Goal: Information Seeking & Learning: Find specific fact

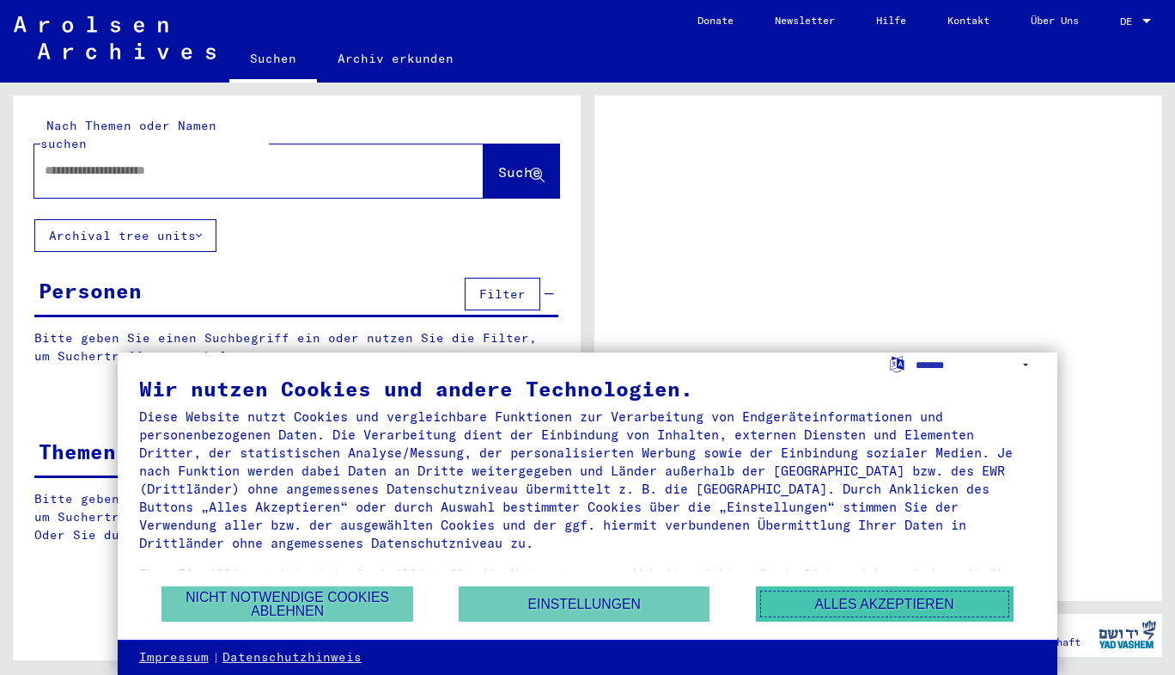
click at [852, 604] on button "Alles akzeptieren" at bounding box center [885, 603] width 258 height 35
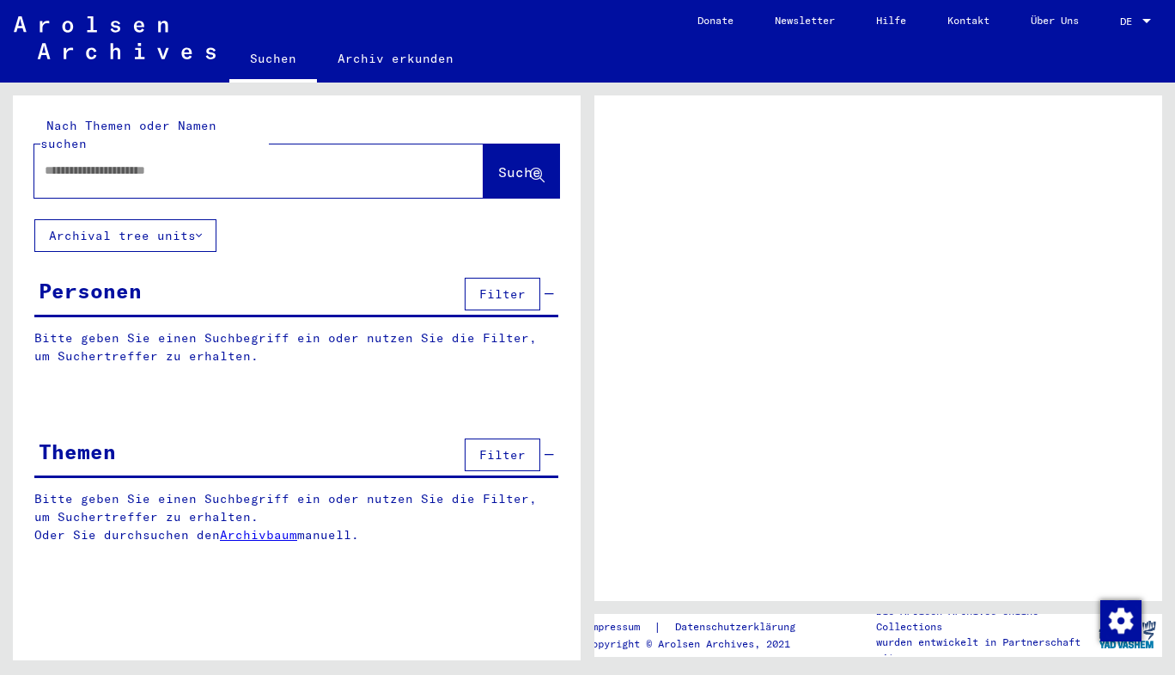
click at [343, 162] on input "text" at bounding box center [244, 171] width 398 height 18
type input "*"
type input "**********"
click at [511, 145] on button "Suche" at bounding box center [522, 170] width 76 height 53
click at [534, 164] on span "Suche" at bounding box center [521, 173] width 46 height 18
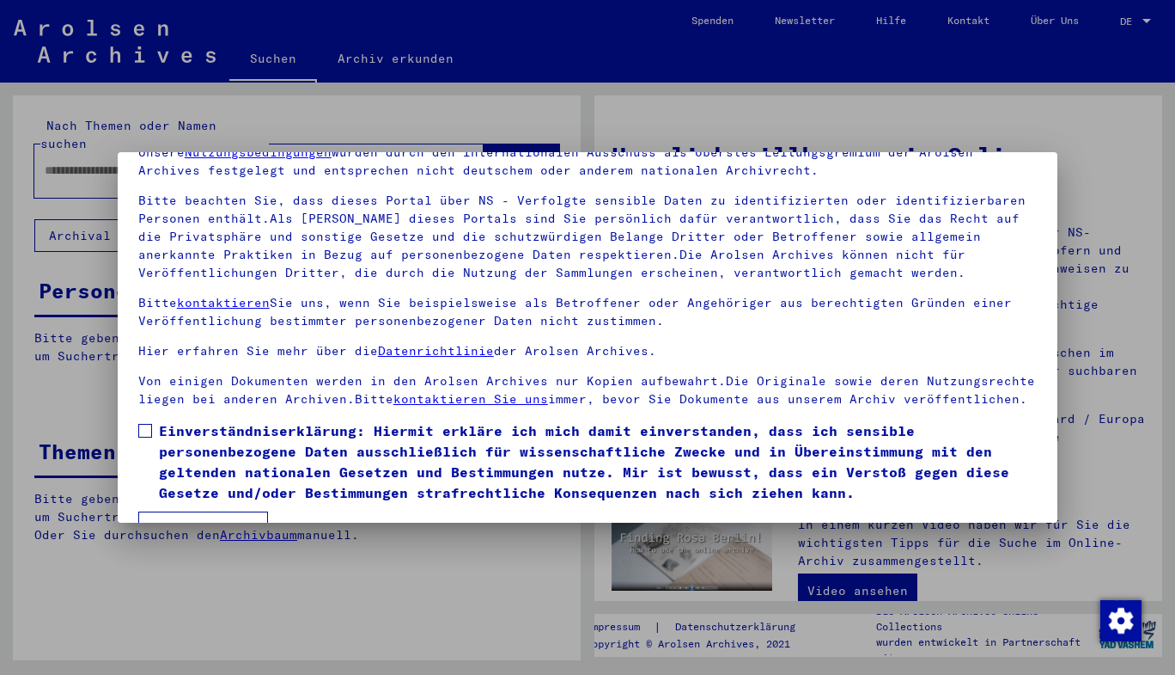
scroll to position [127, 0]
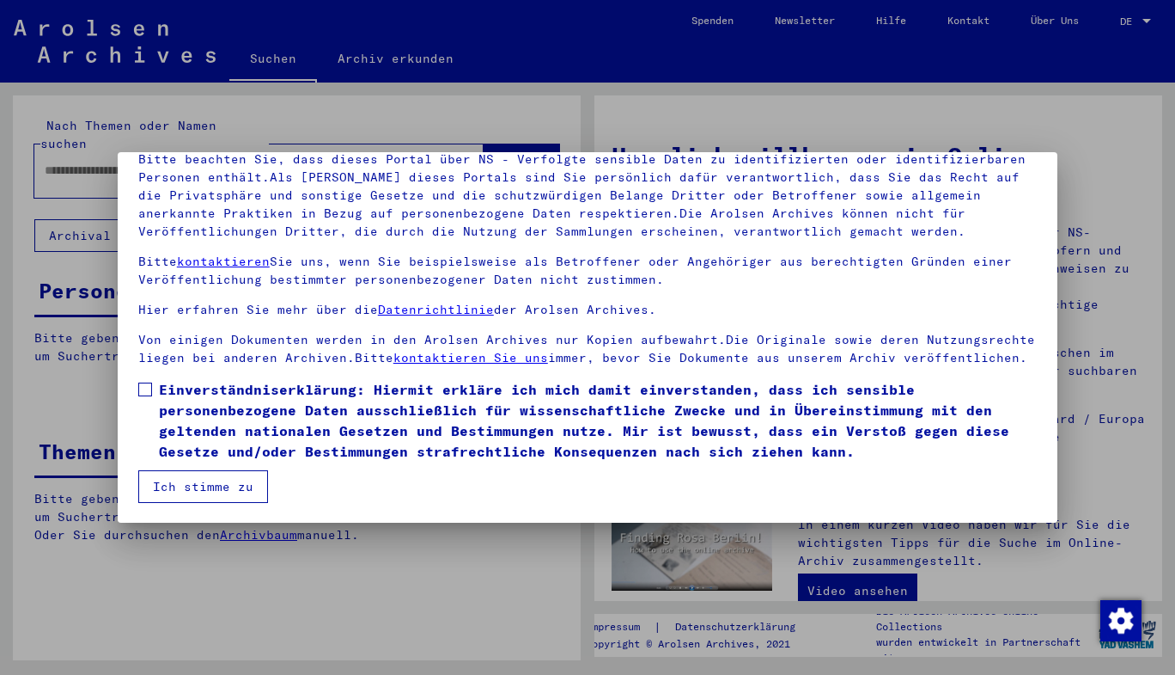
click at [142, 393] on span at bounding box center [145, 389] width 14 height 14
click at [175, 494] on button "Ich stimme zu" at bounding box center [203, 486] width 130 height 33
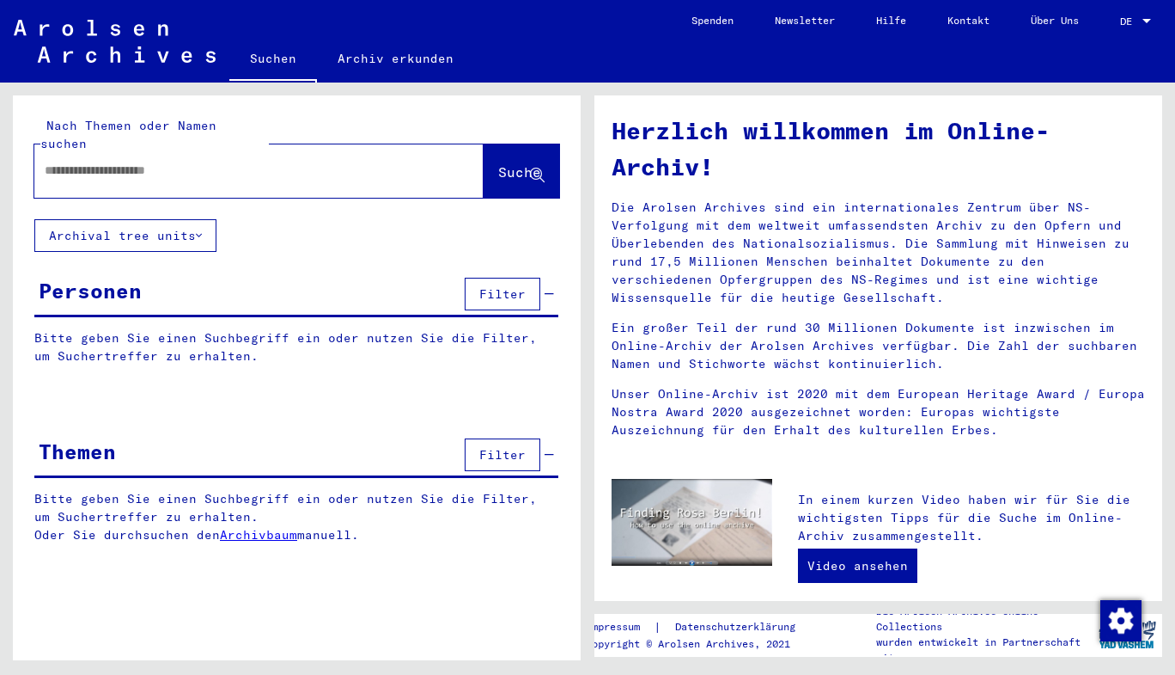
scroll to position [0, 0]
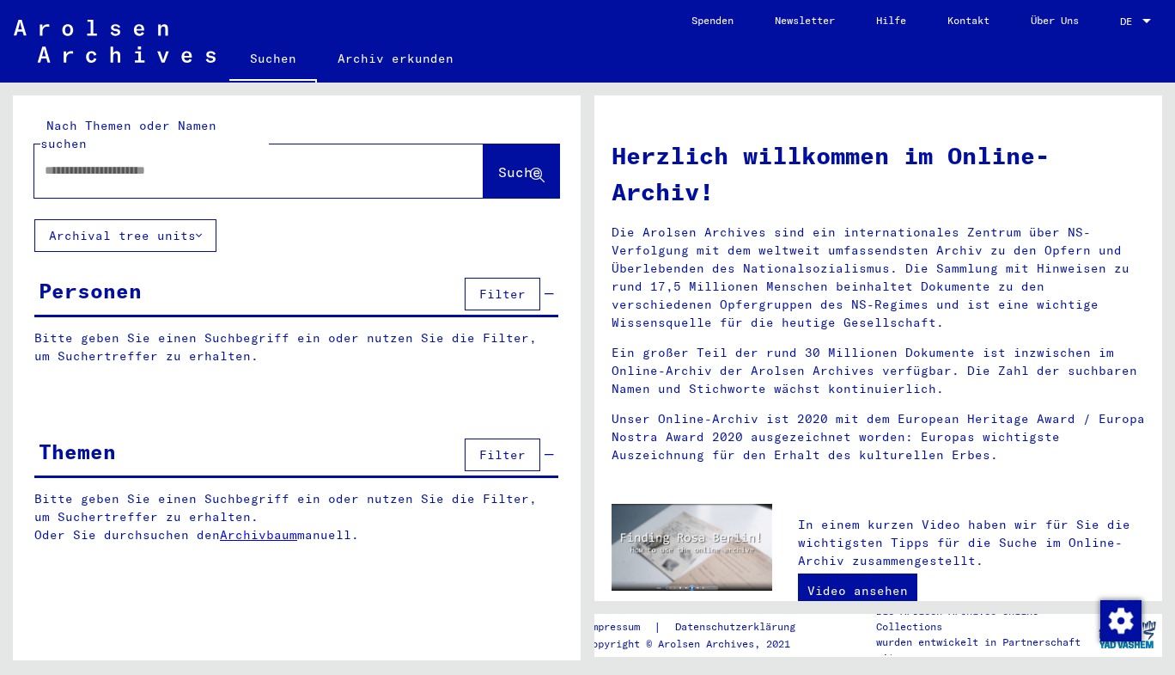
click at [463, 288] on div "Filter" at bounding box center [508, 293] width 94 height 41
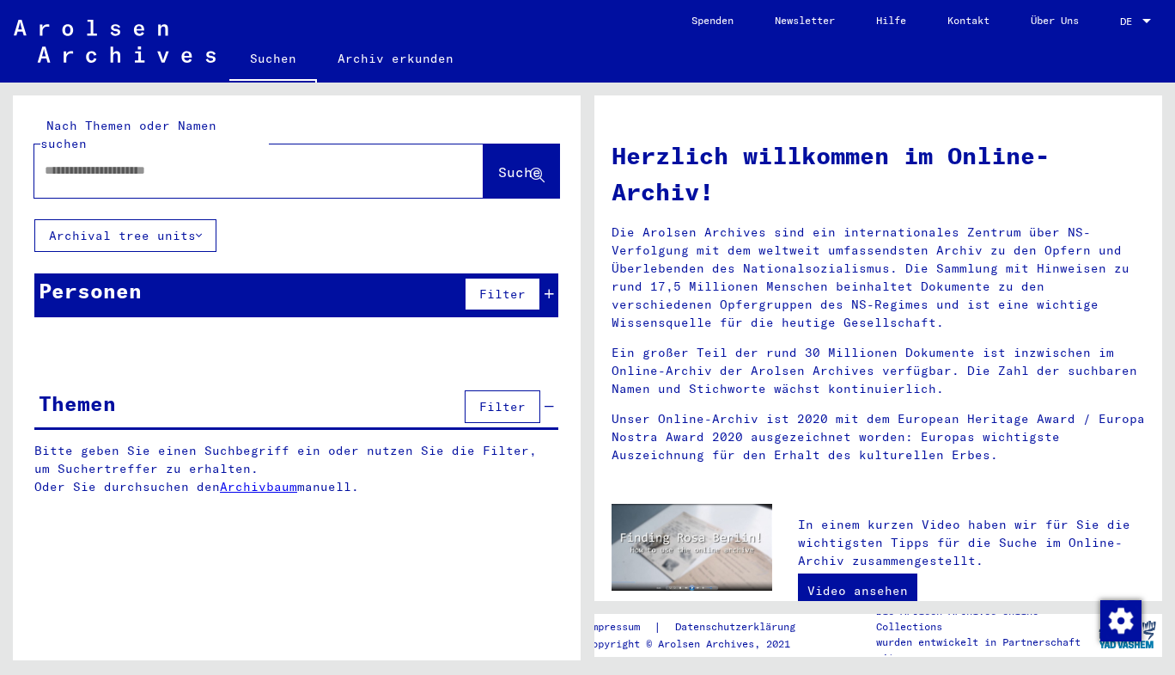
click at [463, 288] on div "Filter" at bounding box center [508, 293] width 94 height 41
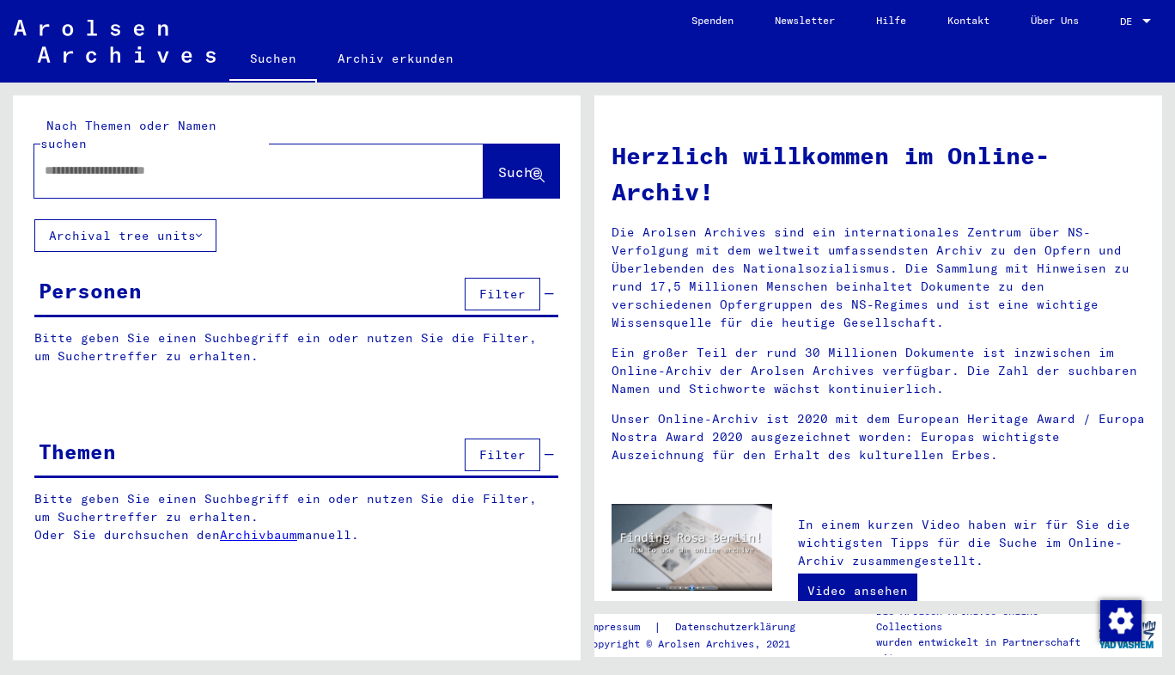
click at [129, 277] on div "Personen" at bounding box center [90, 290] width 103 height 31
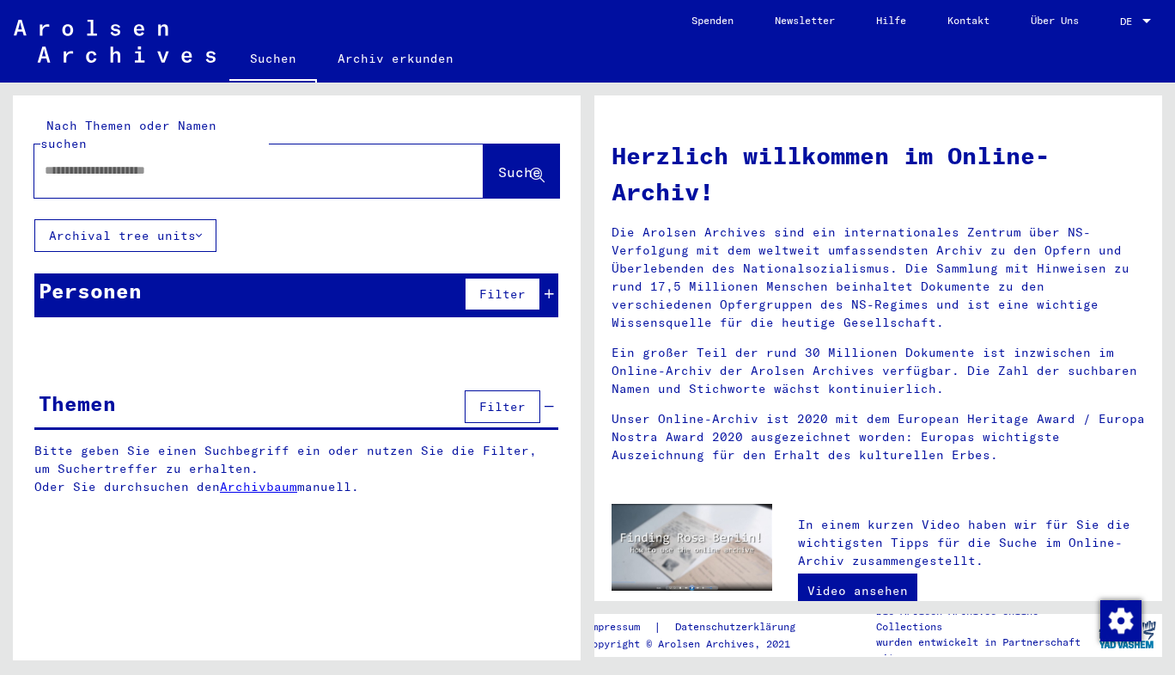
click at [129, 277] on div "Personen" at bounding box center [90, 290] width 103 height 31
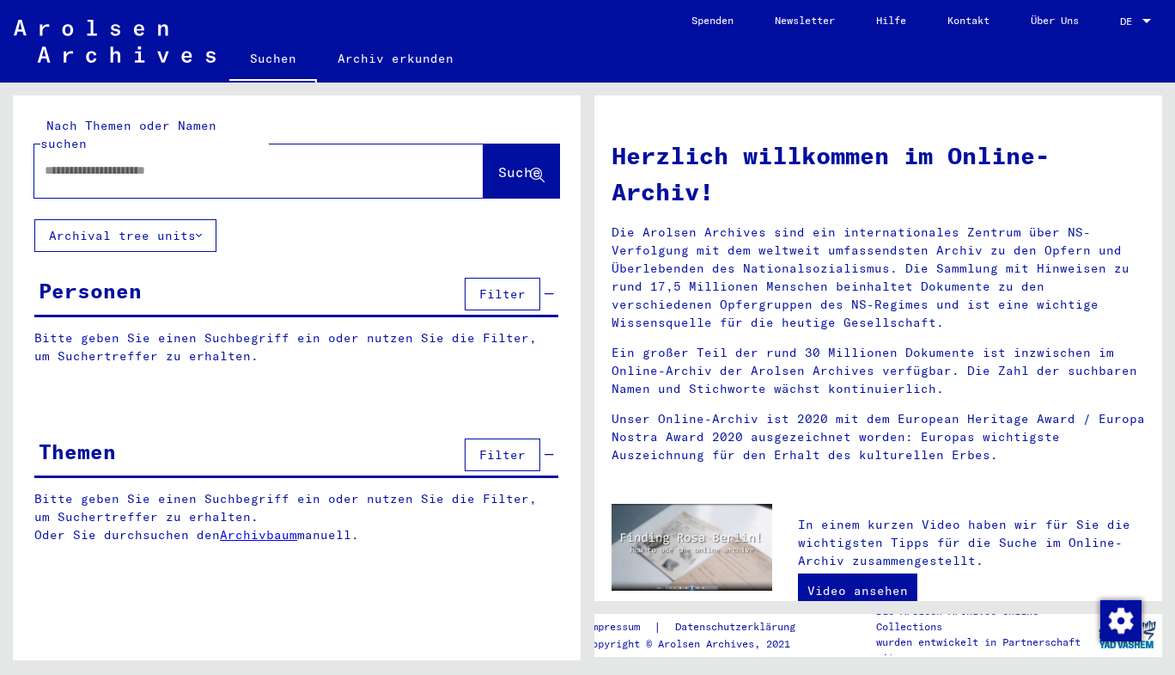
click at [182, 162] on input "text" at bounding box center [239, 171] width 388 height 18
type input "**********"
click at [498, 163] on span "Suche" at bounding box center [519, 171] width 43 height 17
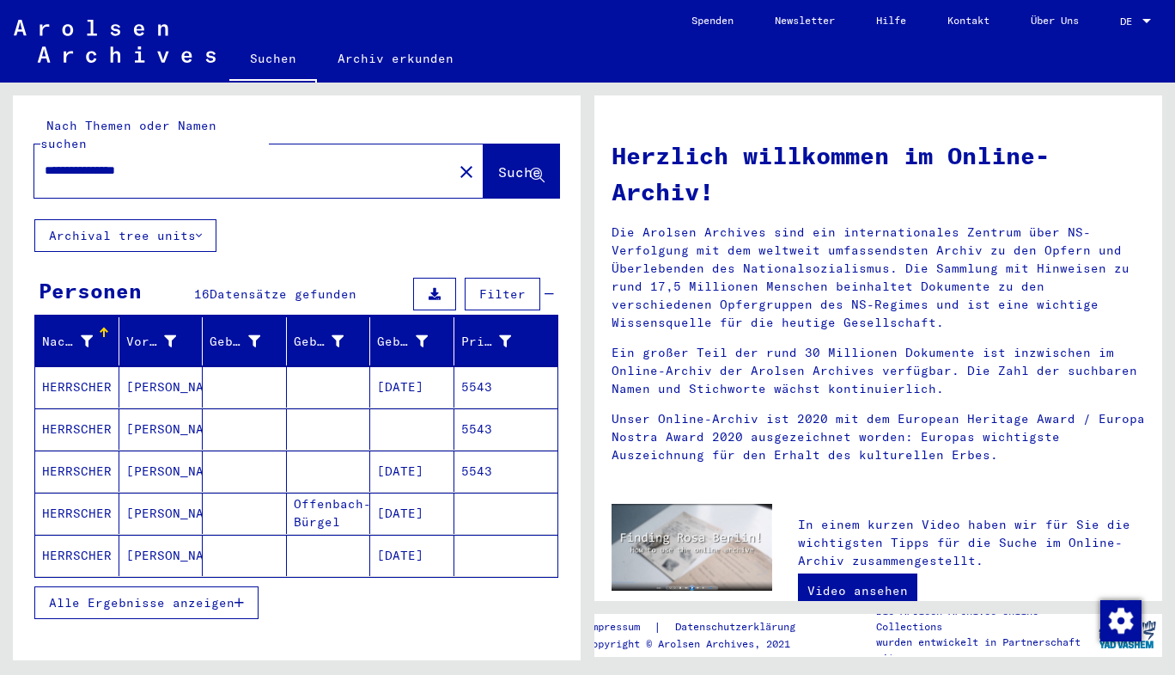
click at [85, 369] on mat-cell "HERRSCHER" at bounding box center [77, 386] width 84 height 41
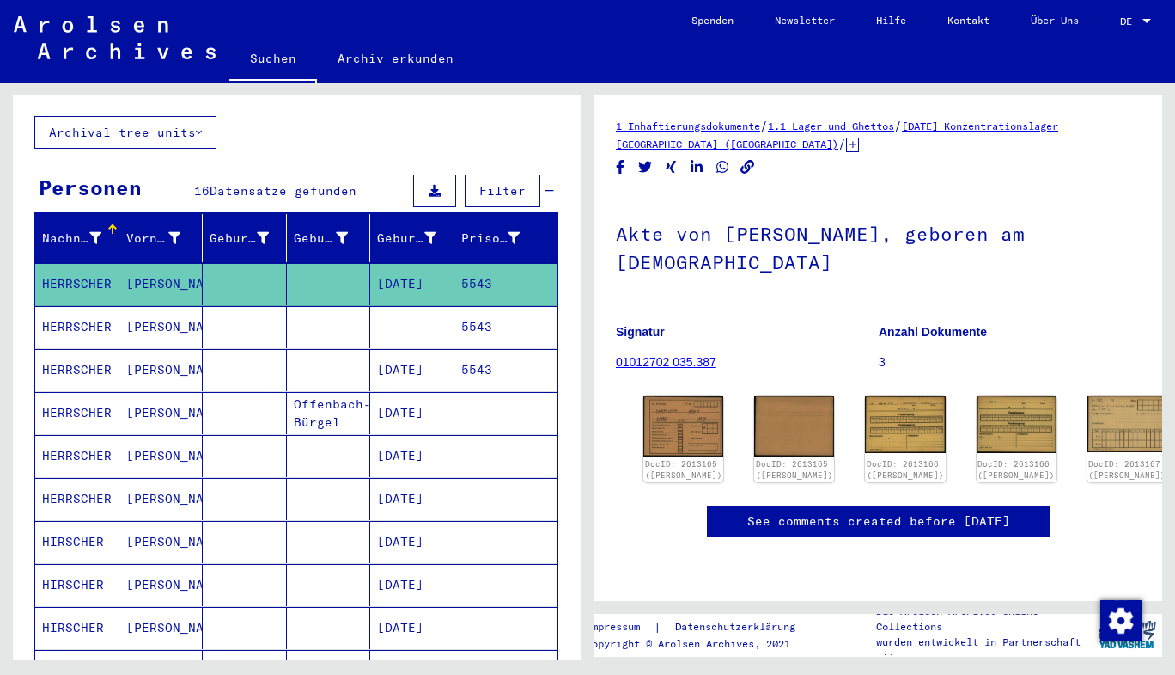
scroll to position [95, 0]
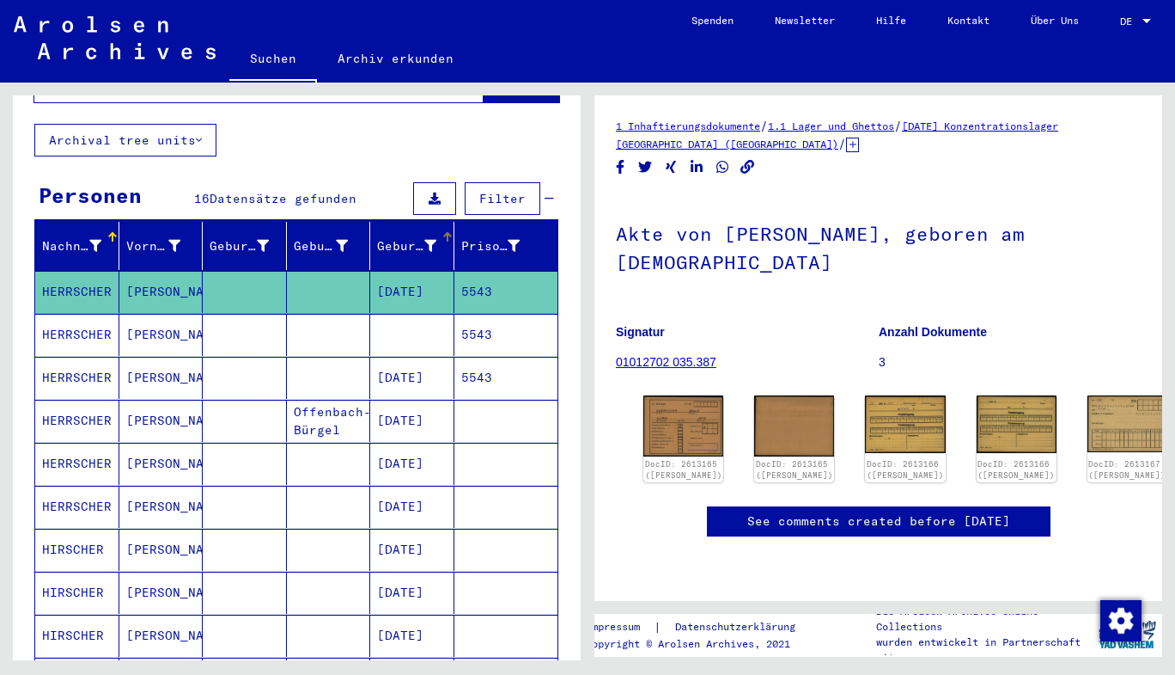
click at [424, 240] on icon at bounding box center [430, 246] width 12 height 12
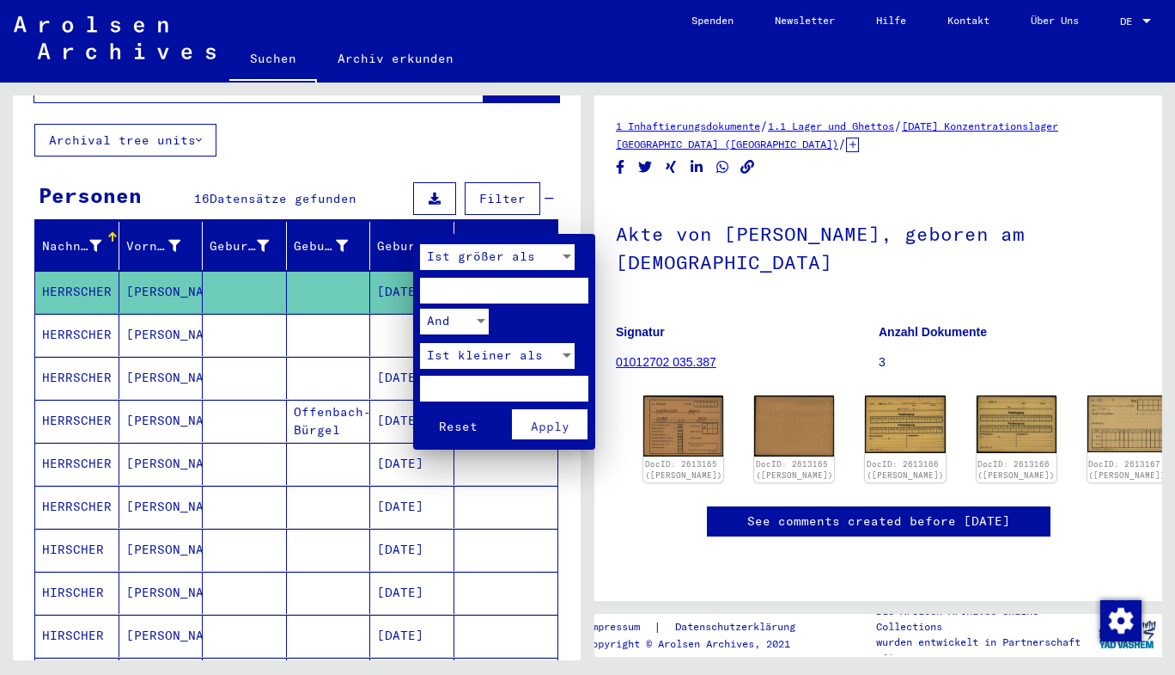
click at [392, 228] on div at bounding box center [587, 337] width 1175 height 675
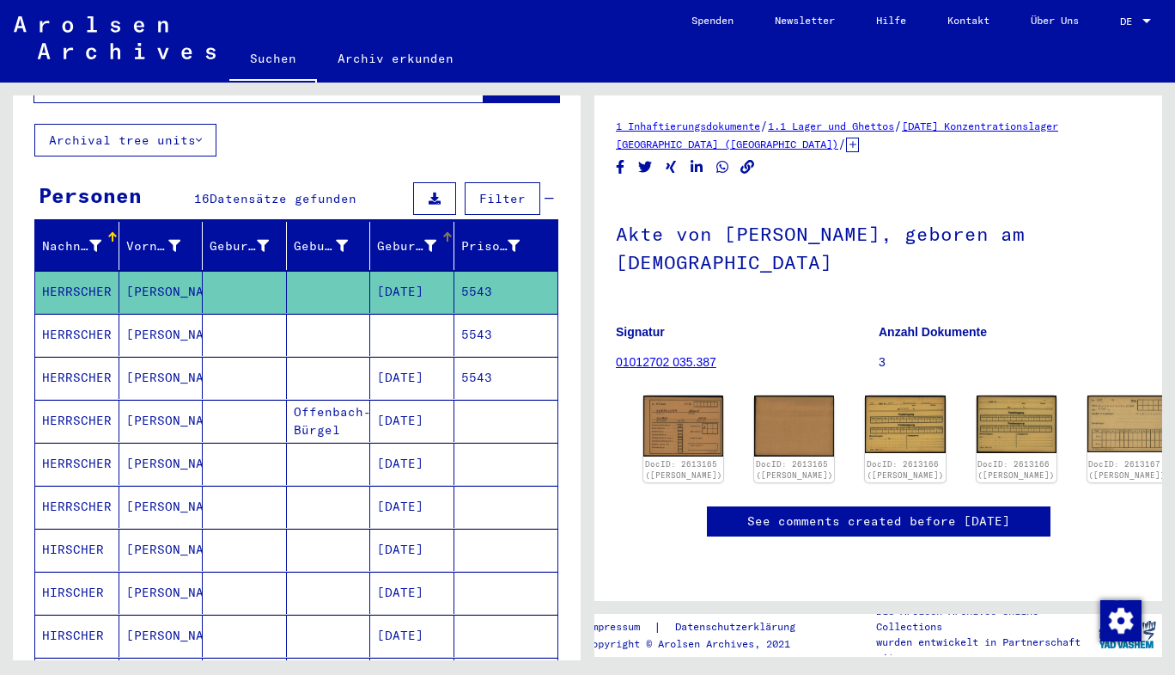
click at [392, 237] on div "Geburtsdatum" at bounding box center [406, 246] width 59 height 18
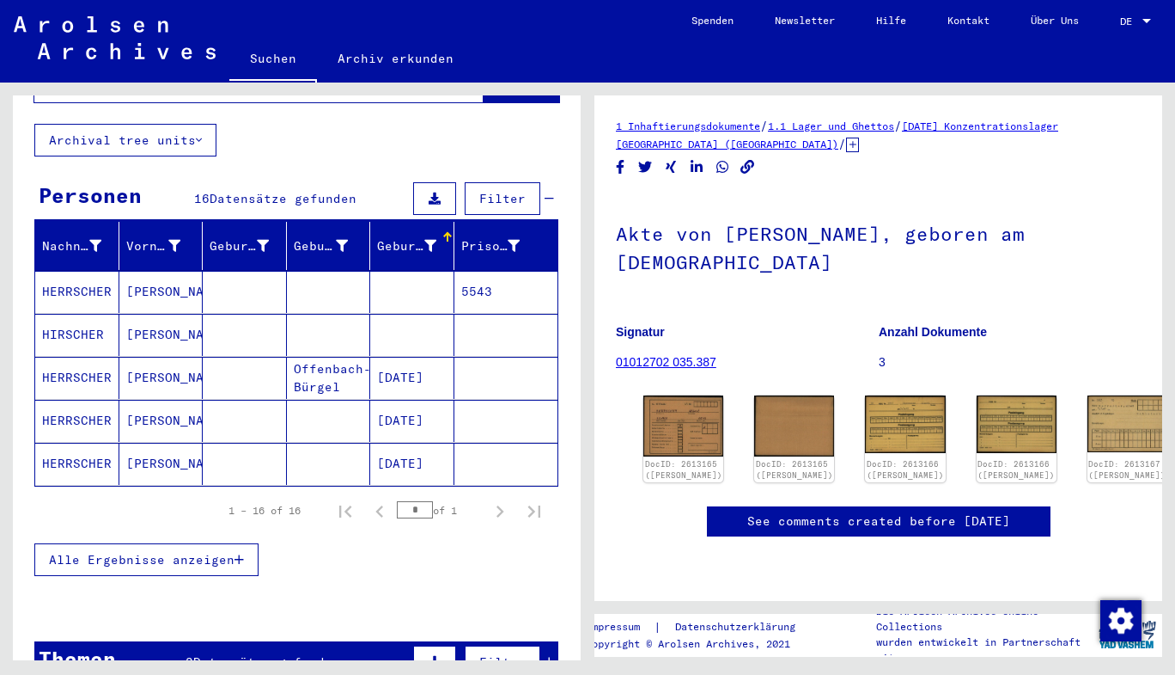
click at [392, 237] on div "Geburtsdatum" at bounding box center [406, 246] width 59 height 18
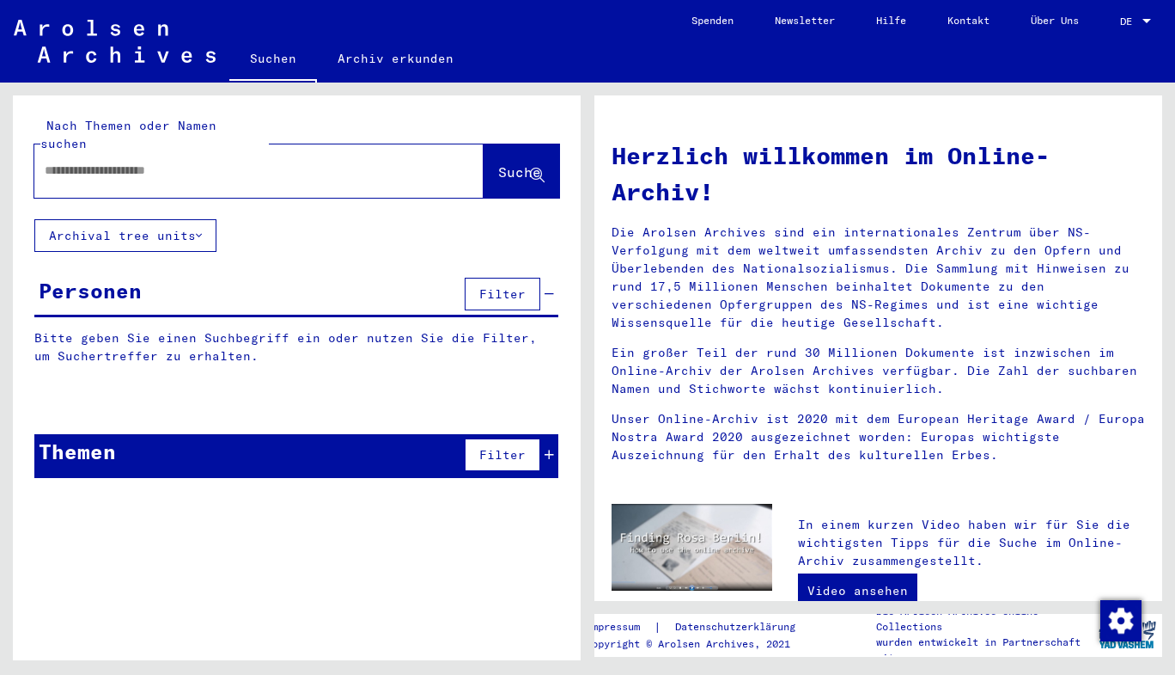
click at [252, 162] on input "text" at bounding box center [239, 171] width 388 height 18
type input "**********"
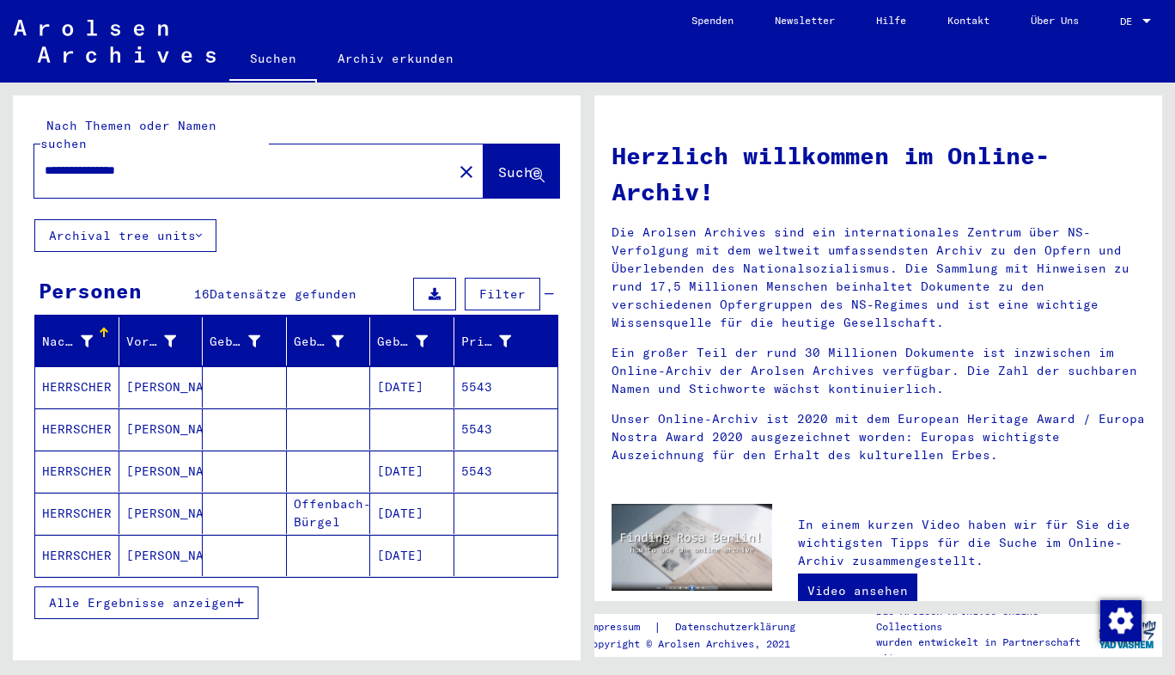
click at [230, 595] on span "Alle Ergebnisse anzeigen" at bounding box center [142, 602] width 186 height 15
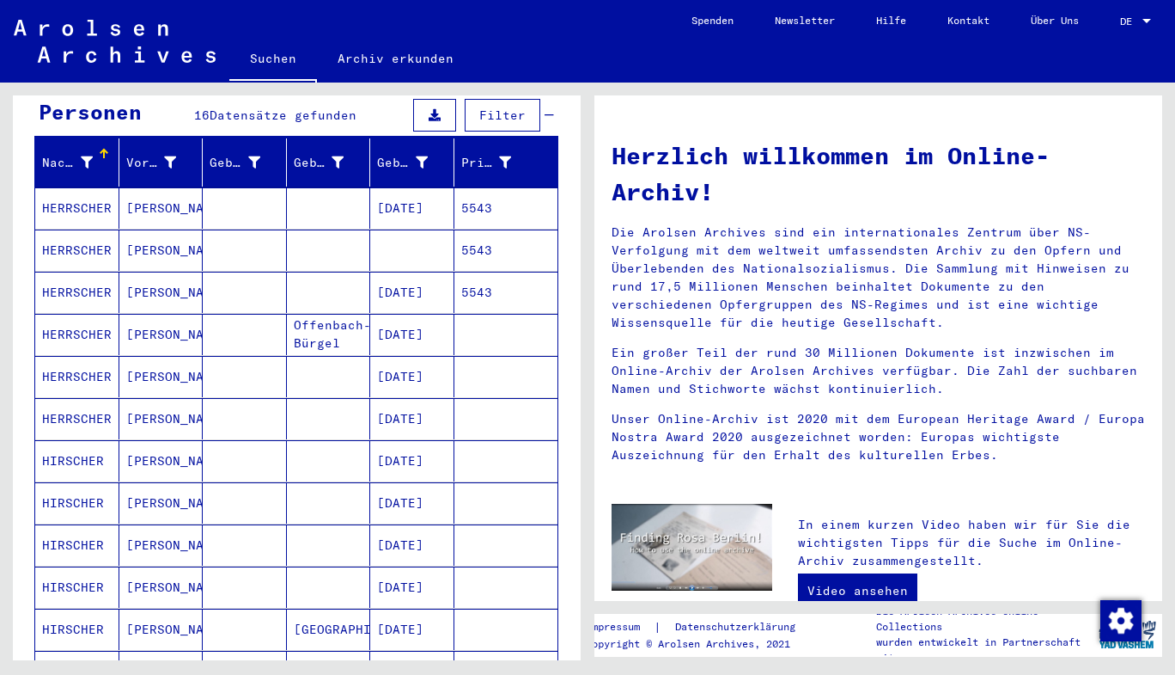
scroll to position [174, 0]
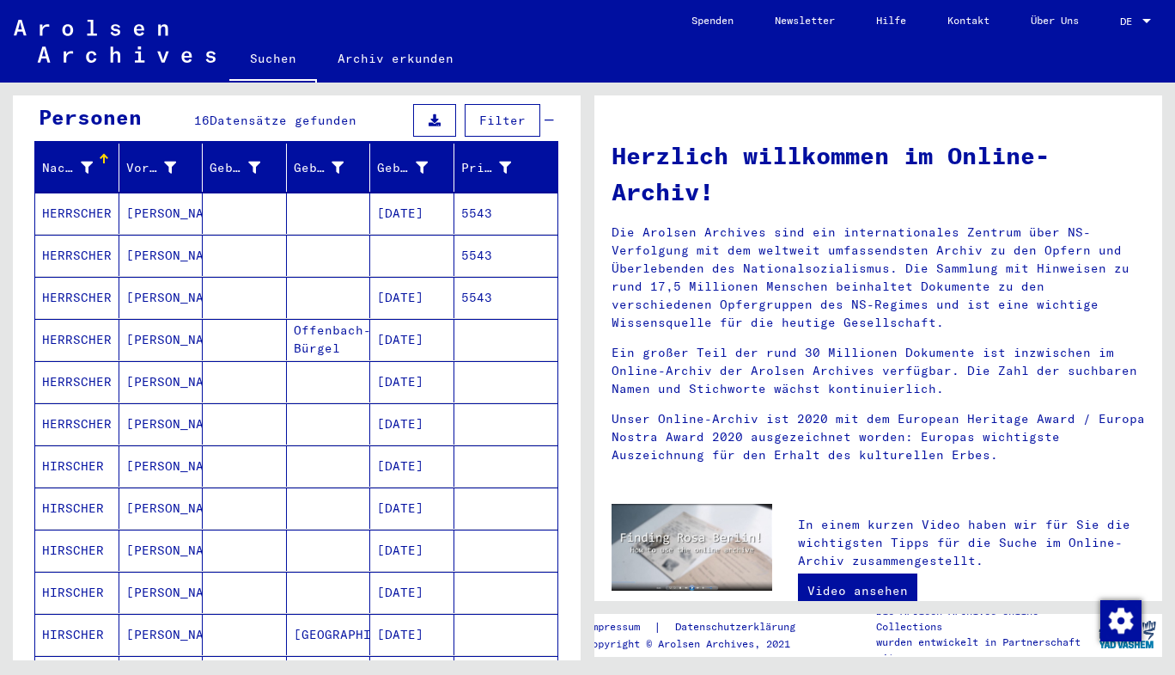
drag, startPoint x: 78, startPoint y: 191, endPoint x: 501, endPoint y: 187, distance: 422.8
click at [501, 192] on mat-cell "5543" at bounding box center [507, 212] width 104 height 41
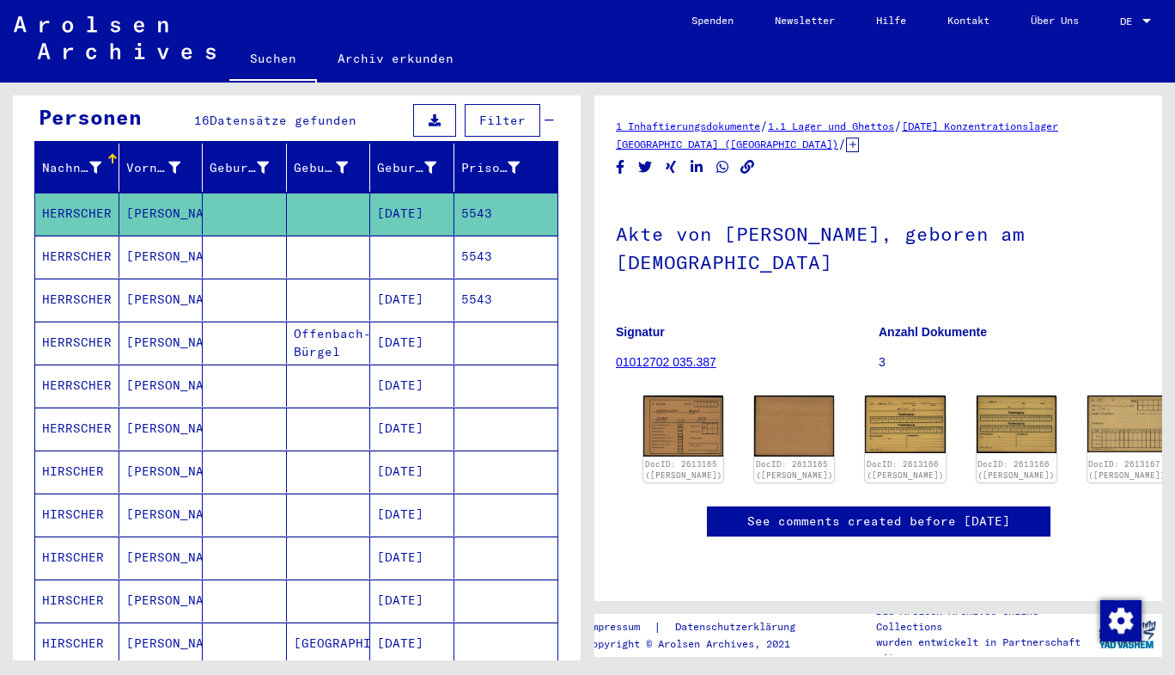
scroll to position [109, 0]
click at [679, 394] on img at bounding box center [684, 426] width 84 height 64
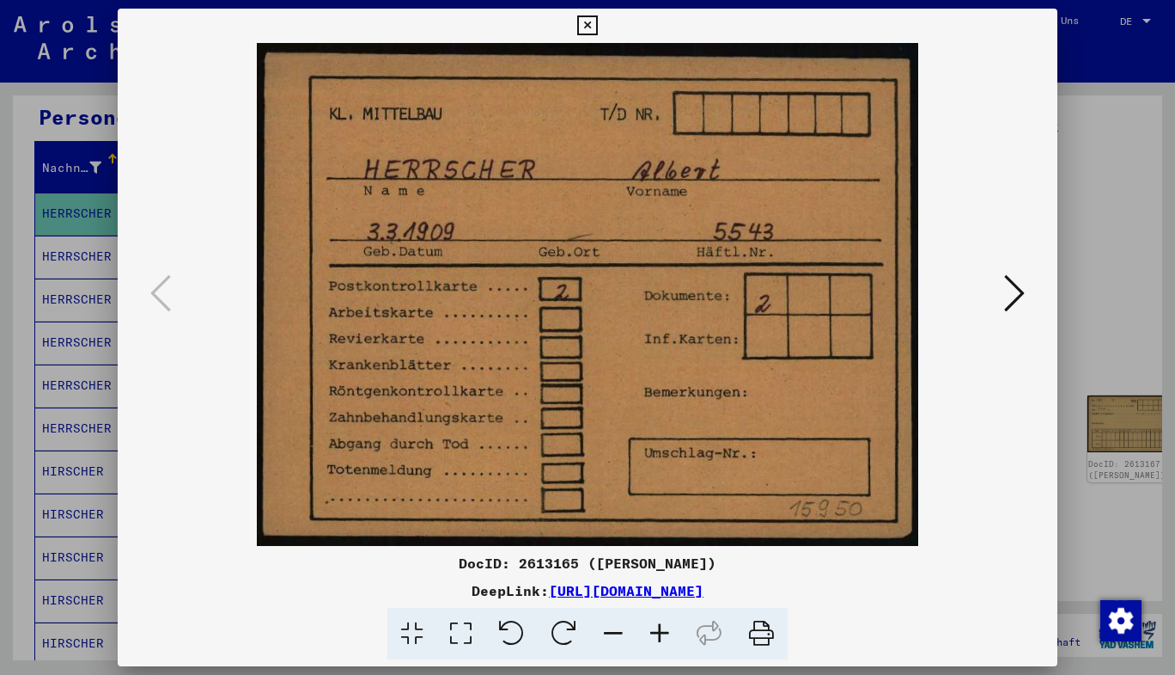
click at [1008, 296] on icon at bounding box center [1014, 292] width 21 height 41
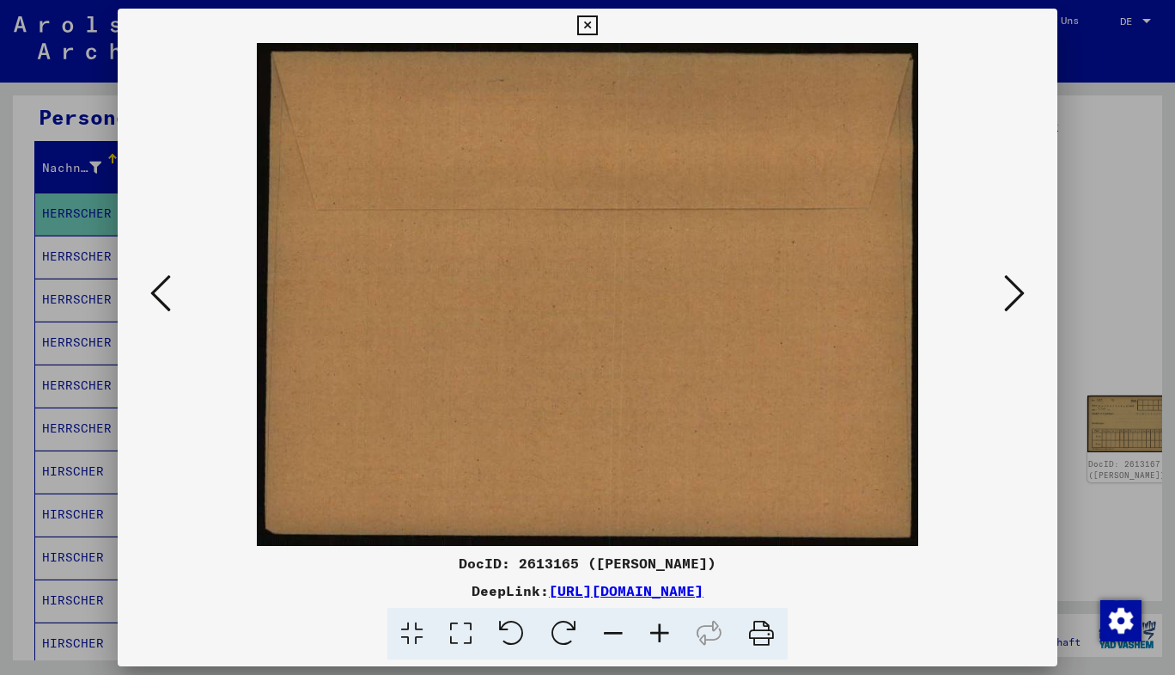
click at [1008, 296] on icon at bounding box center [1014, 292] width 21 height 41
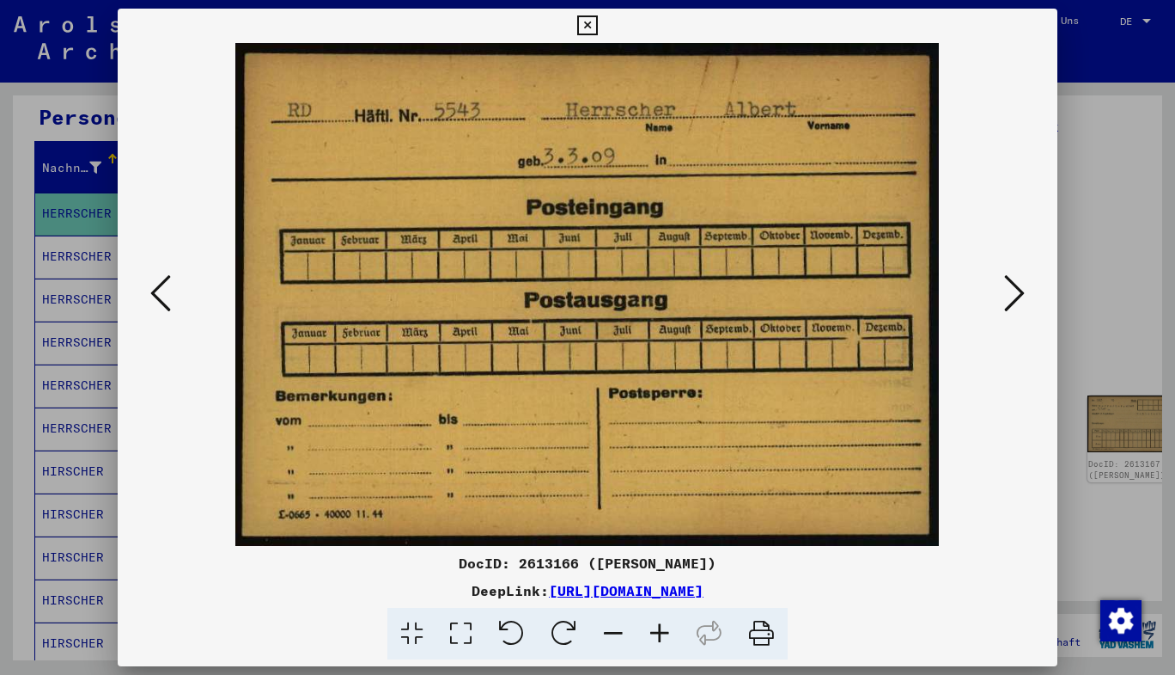
click at [1008, 296] on icon at bounding box center [1014, 292] width 21 height 41
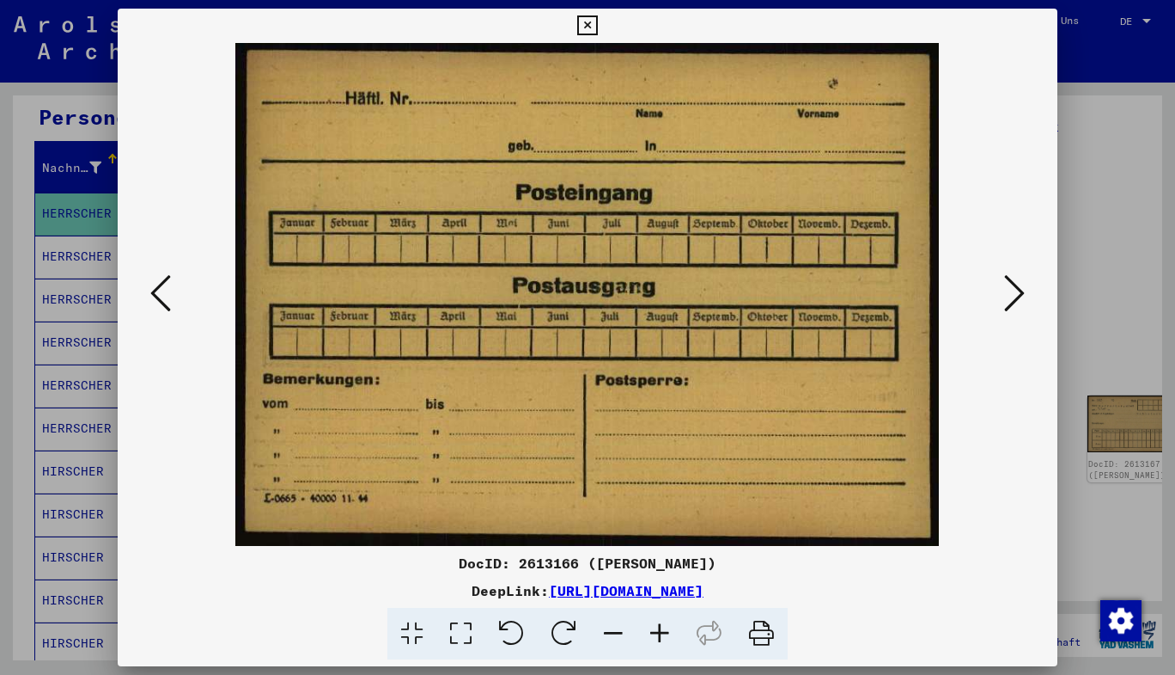
click at [1008, 296] on icon at bounding box center [1014, 292] width 21 height 41
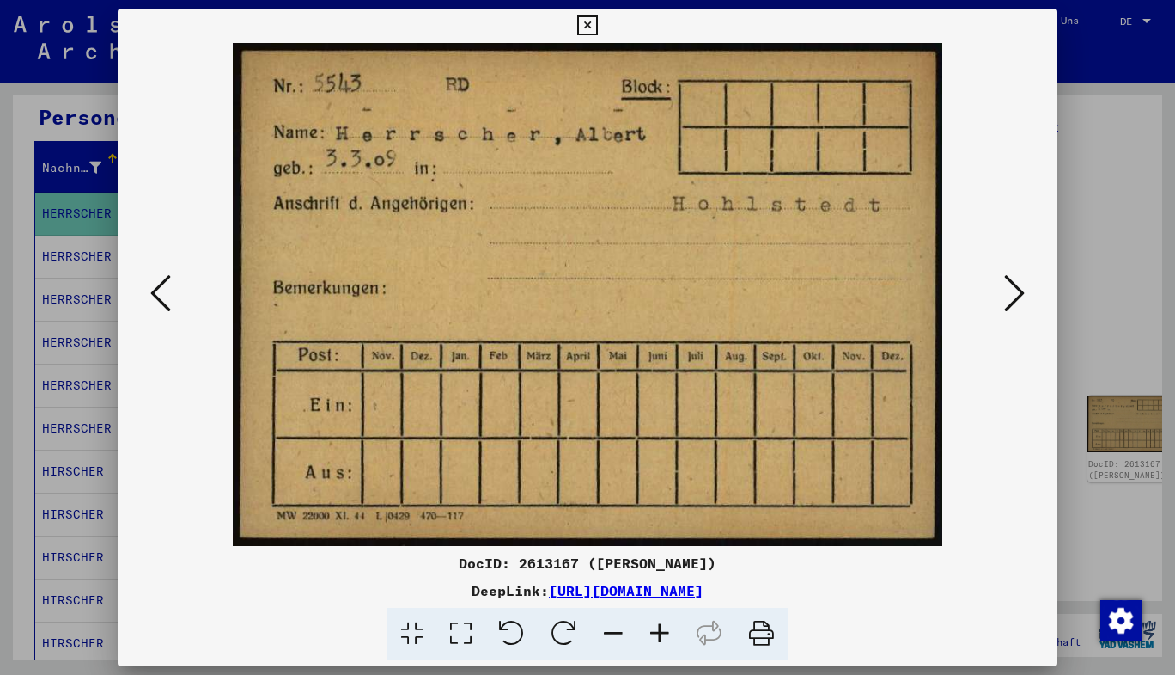
click at [1008, 296] on icon at bounding box center [1014, 292] width 21 height 41
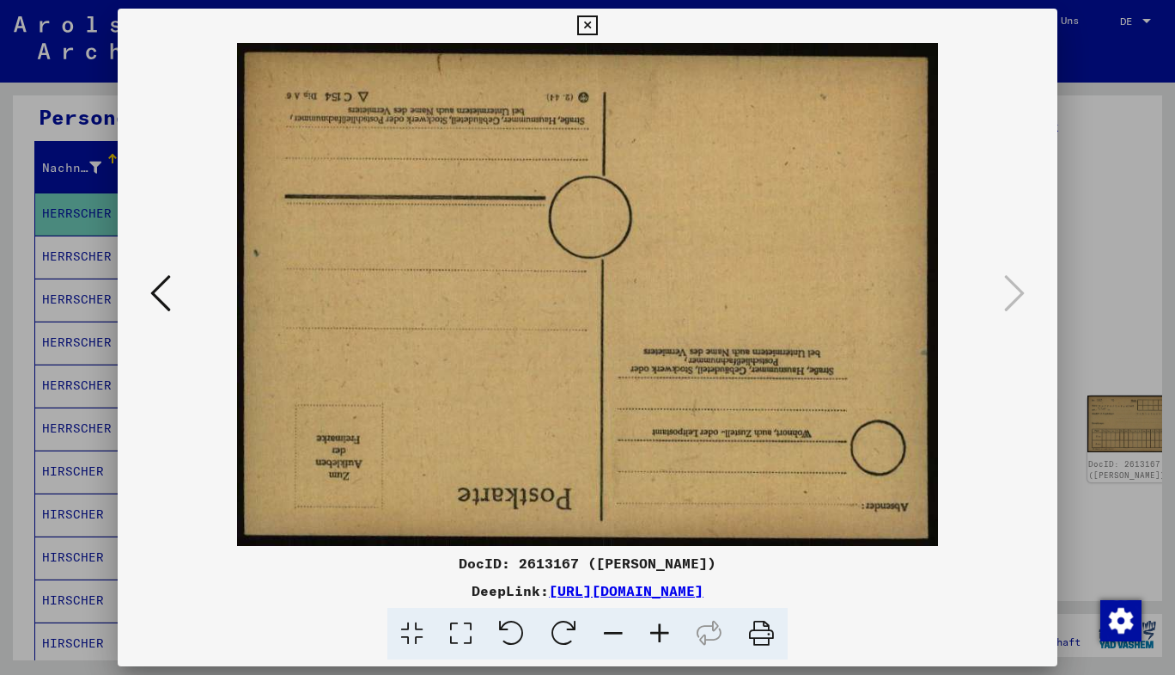
click at [601, 430] on img at bounding box center [587, 294] width 823 height 503
click at [589, 23] on icon at bounding box center [587, 25] width 20 height 21
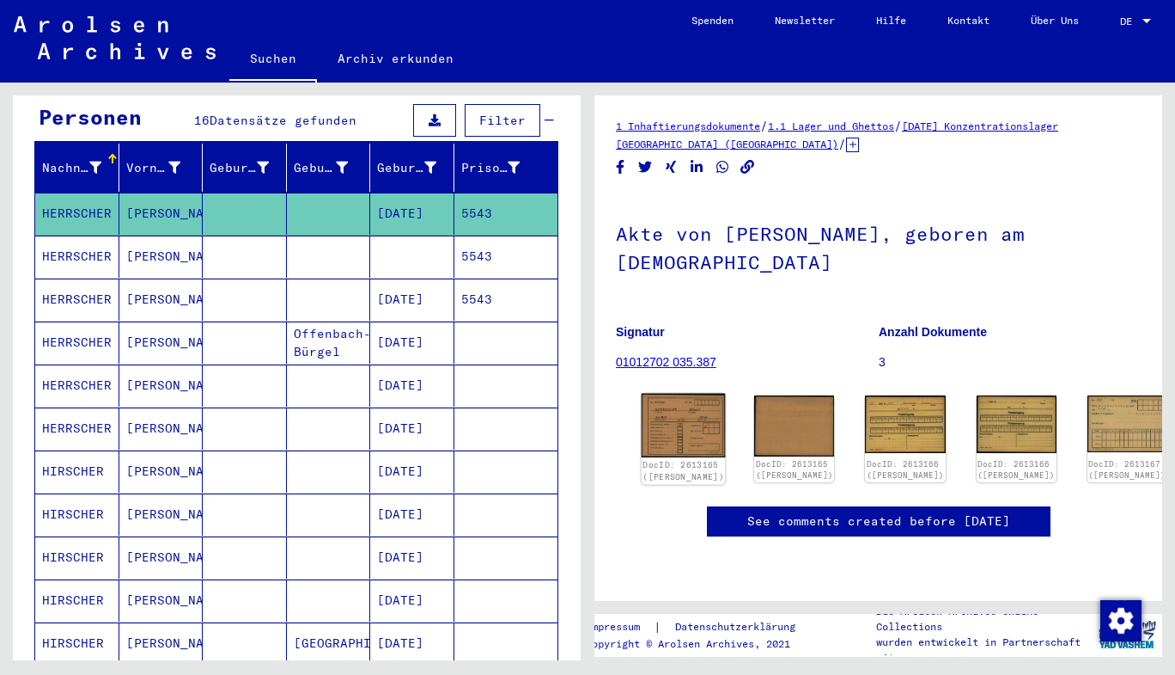
click at [668, 394] on img at bounding box center [684, 426] width 84 height 64
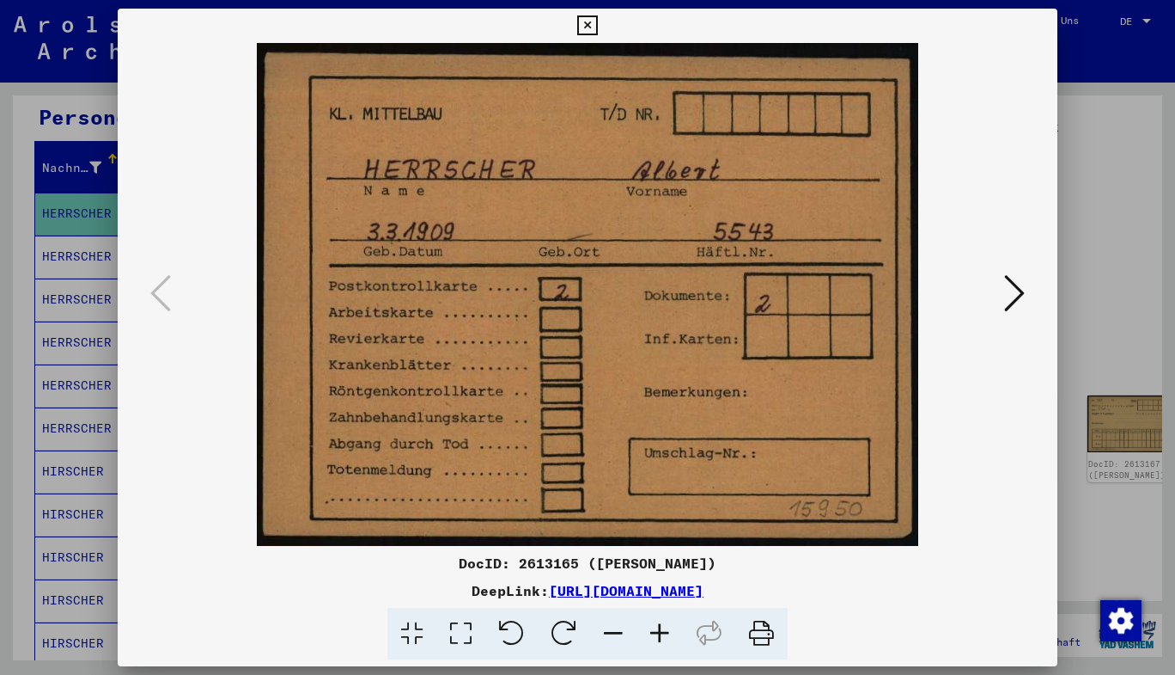
click at [577, 21] on icon at bounding box center [587, 25] width 20 height 21
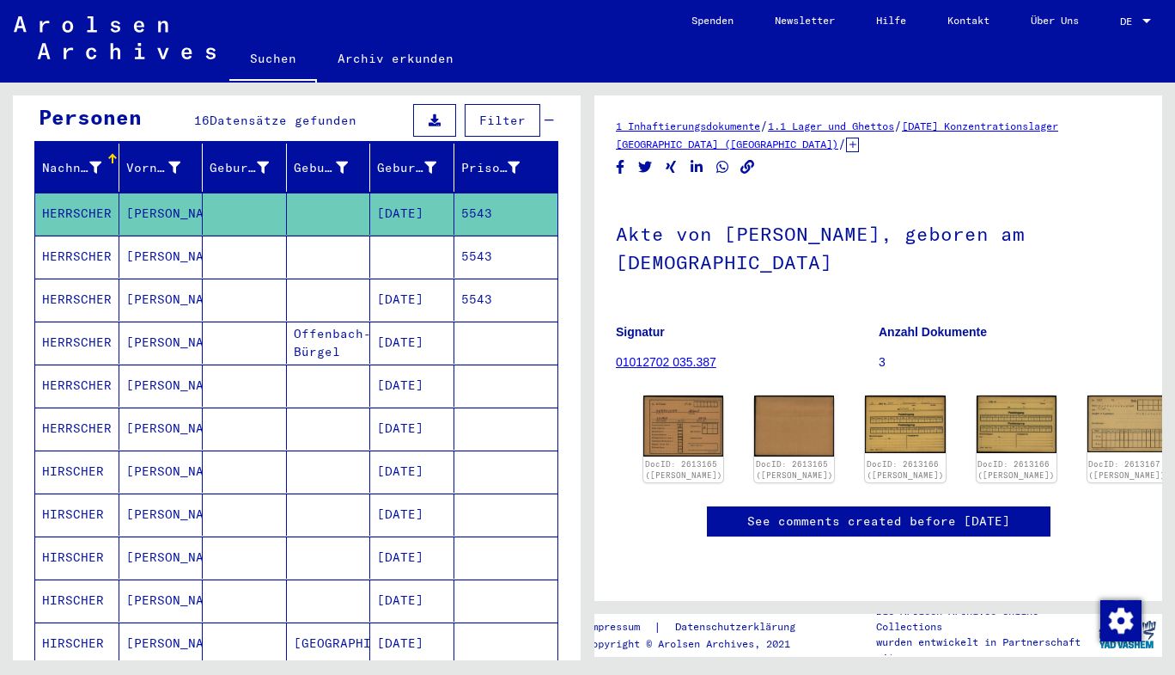
click at [462, 239] on mat-cell "5543" at bounding box center [507, 256] width 104 height 42
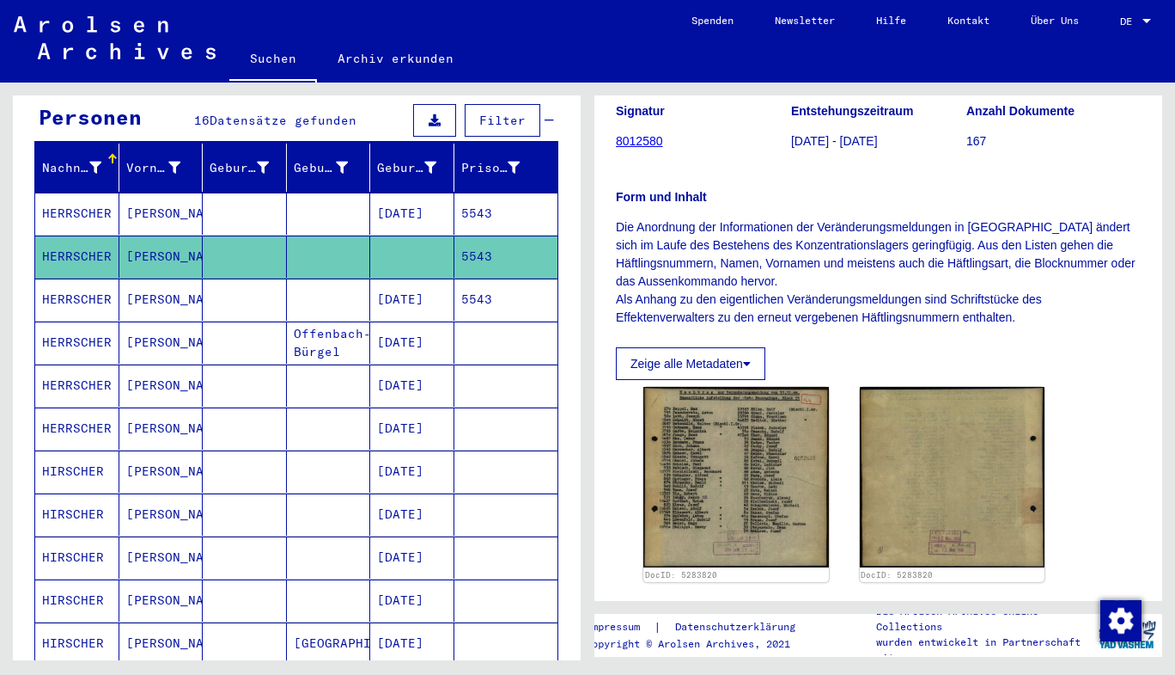
scroll to position [294, 0]
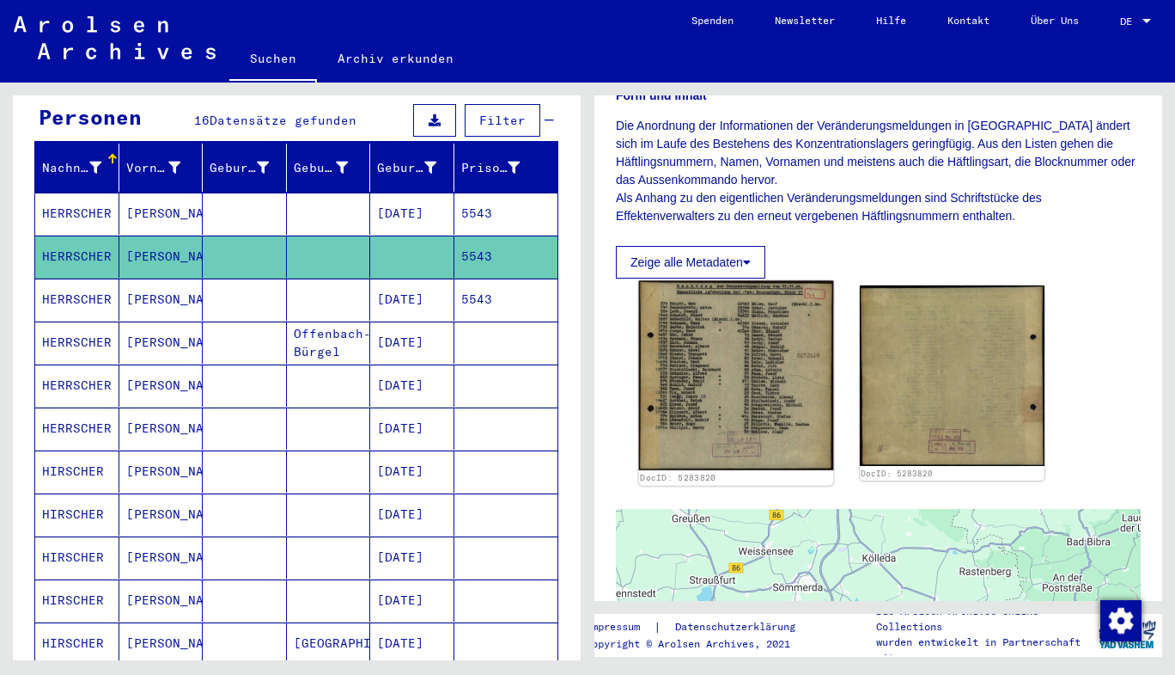
click at [748, 348] on img at bounding box center [736, 375] width 194 height 189
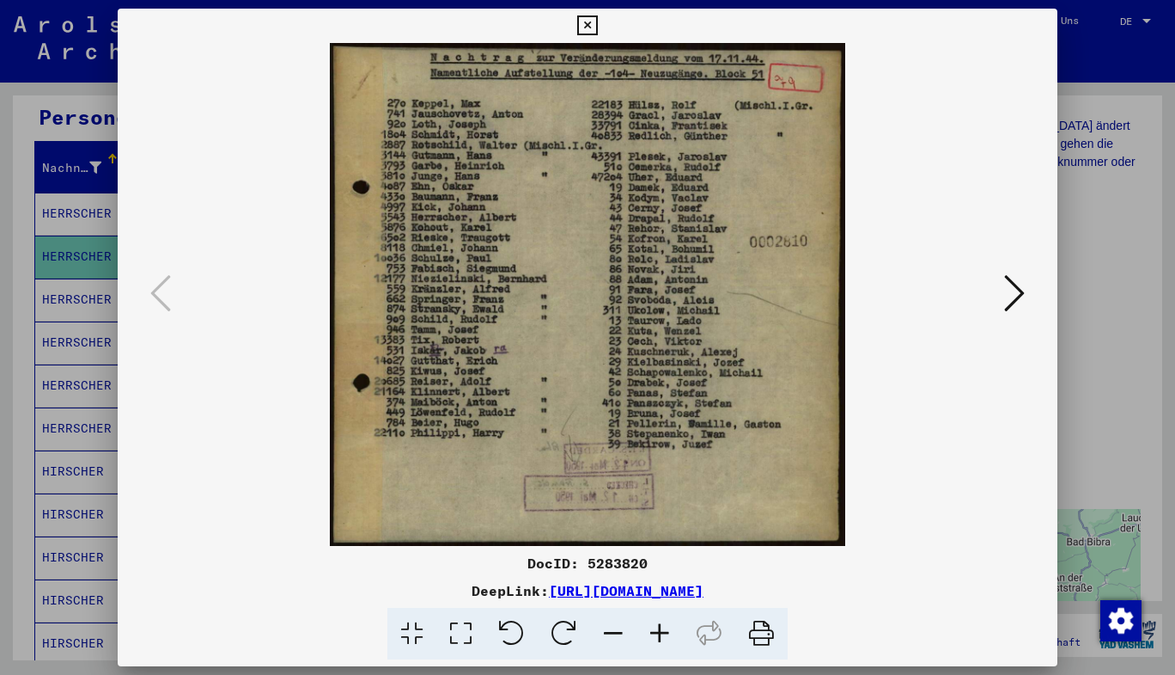
click at [1014, 291] on icon at bounding box center [1014, 292] width 21 height 41
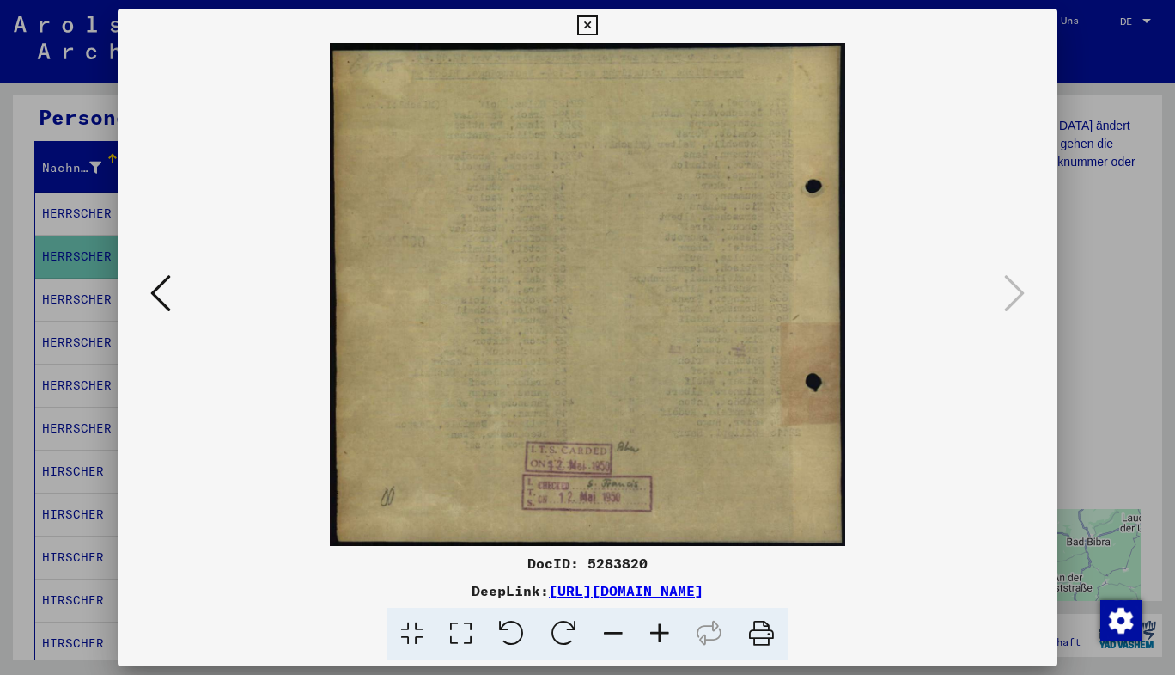
click at [163, 284] on icon at bounding box center [160, 292] width 21 height 41
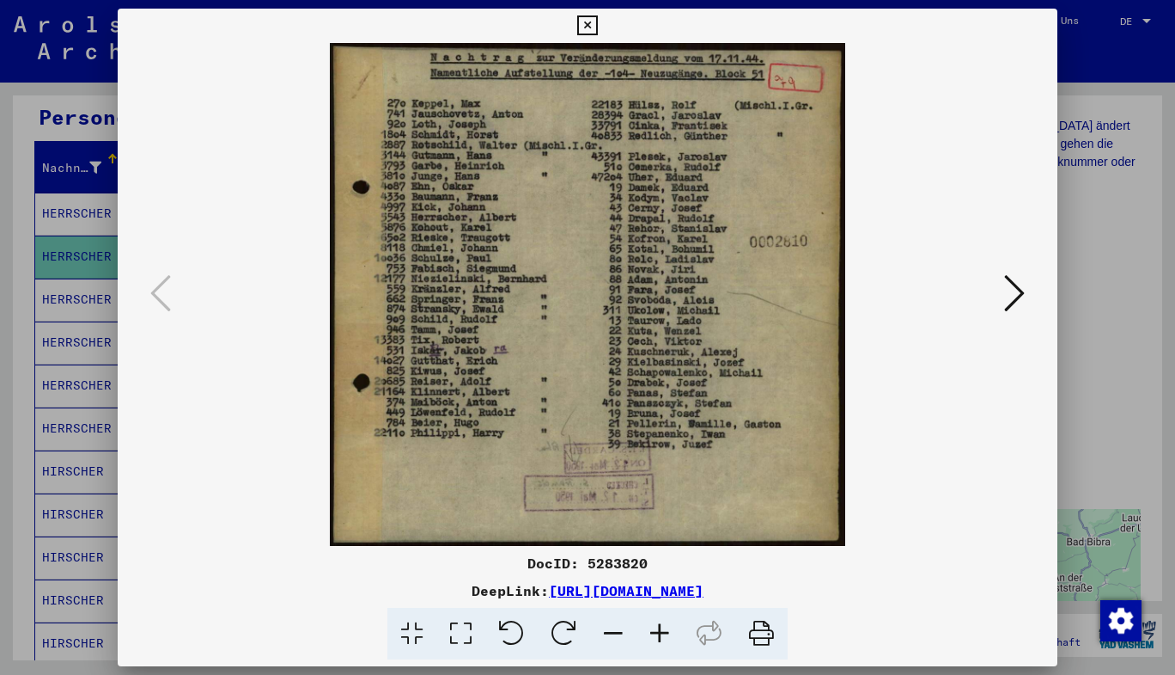
click at [586, 31] on icon at bounding box center [587, 25] width 20 height 21
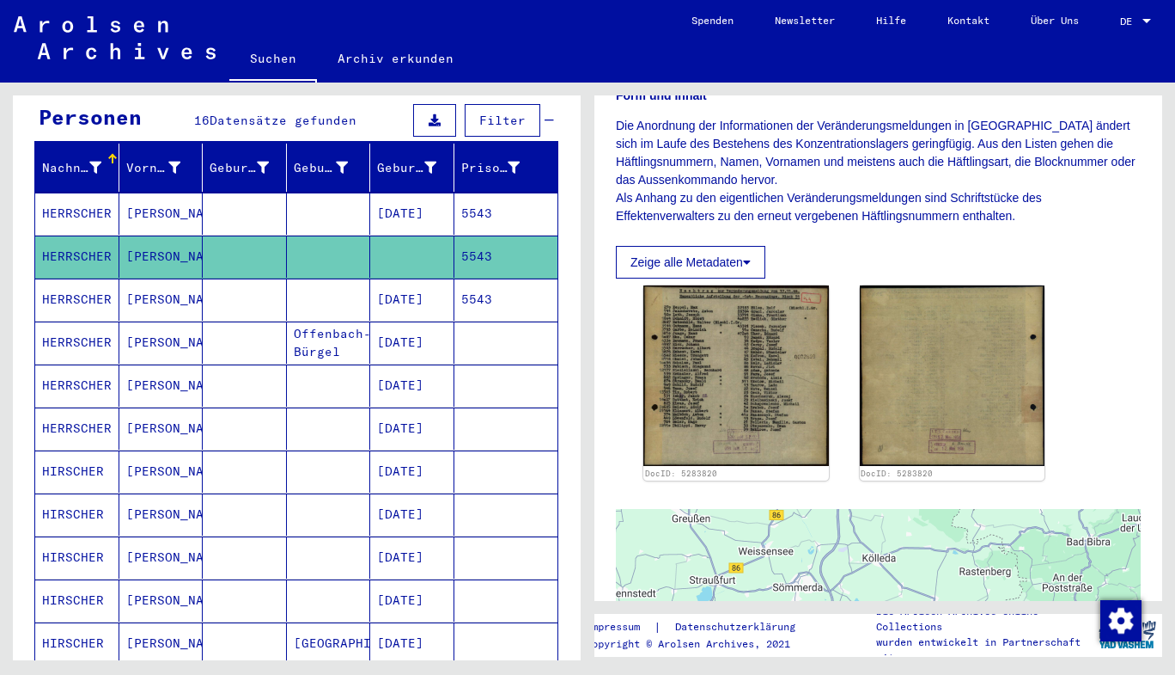
click at [474, 292] on mat-cell "5543" at bounding box center [507, 299] width 104 height 42
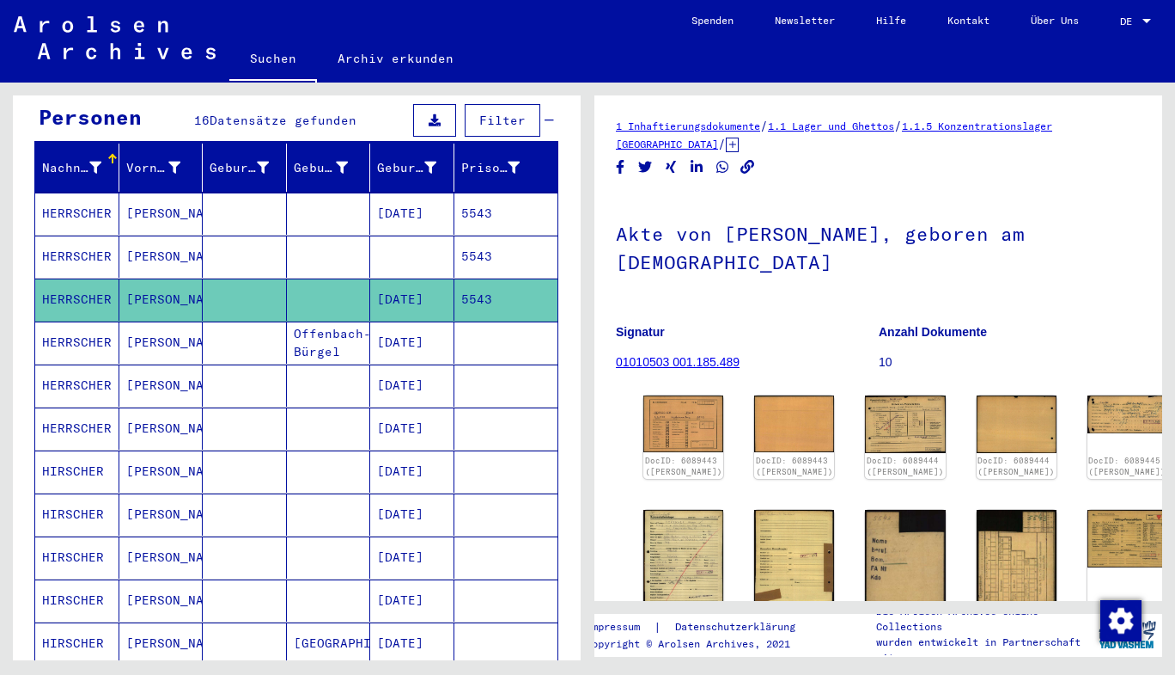
click at [455, 235] on mat-cell "5543" at bounding box center [507, 256] width 104 height 42
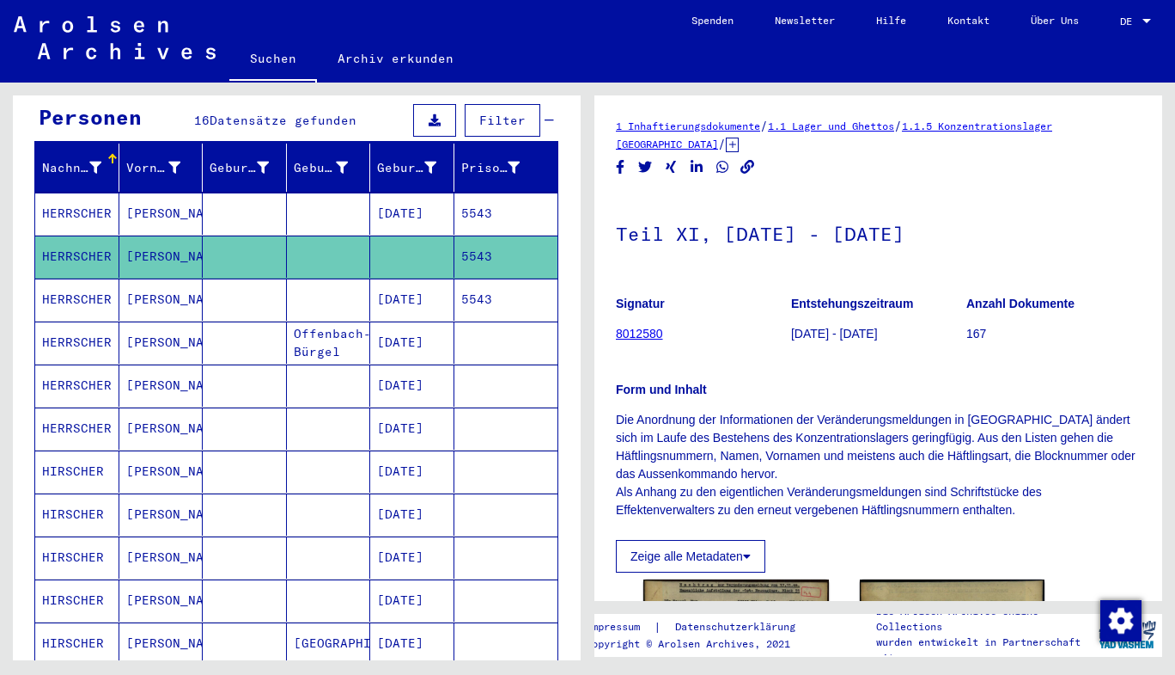
scroll to position [311, 0]
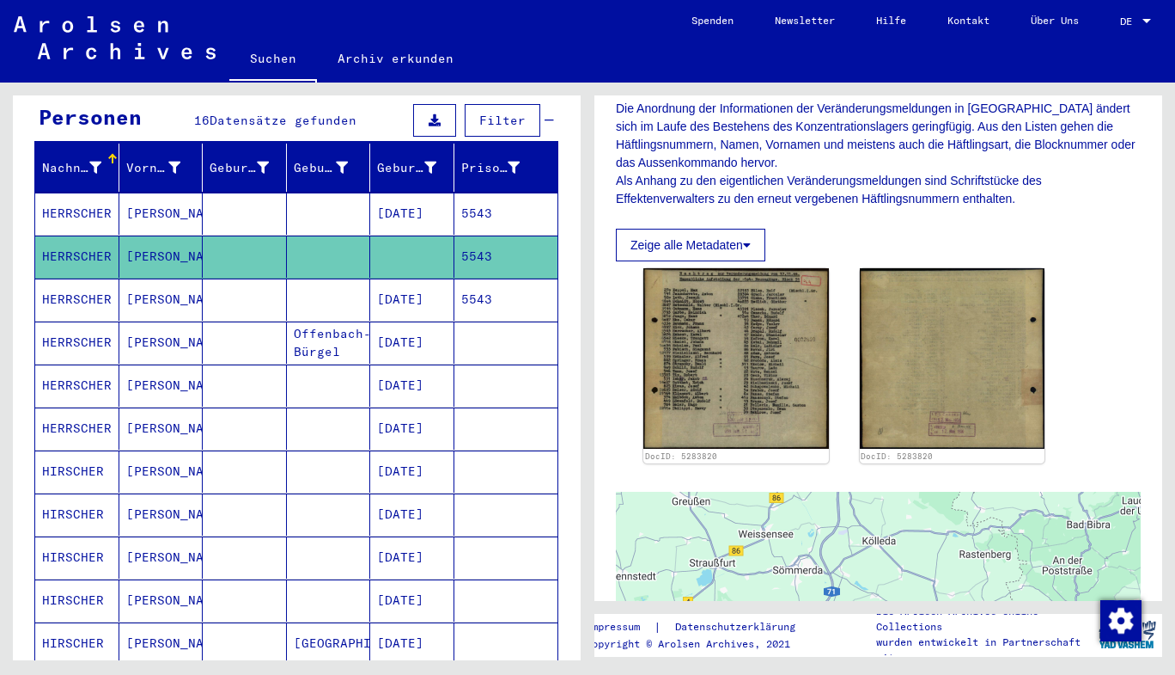
click at [464, 280] on mat-cell "5543" at bounding box center [507, 299] width 104 height 42
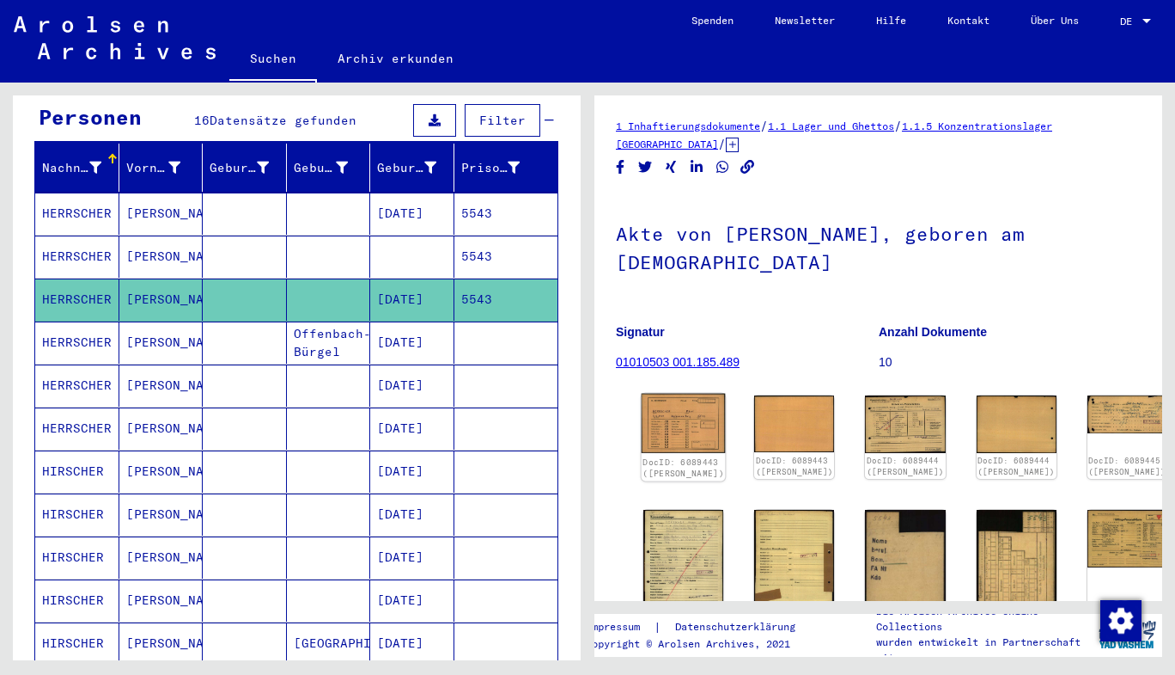
click at [667, 402] on img at bounding box center [684, 423] width 84 height 59
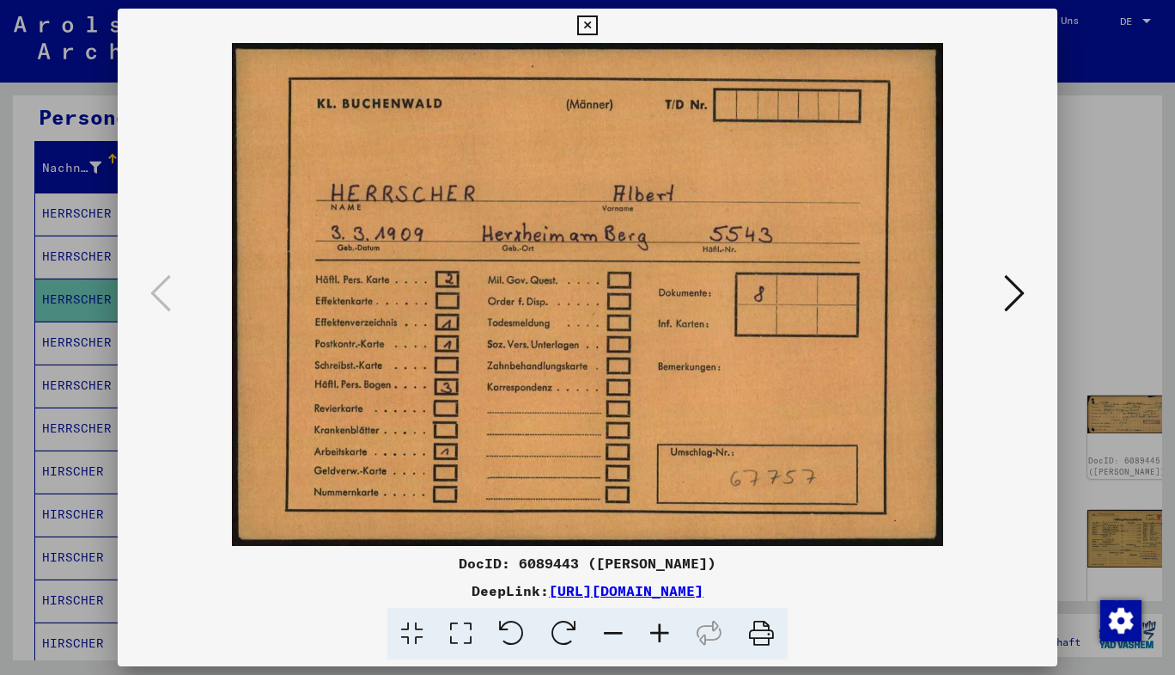
click at [1011, 290] on icon at bounding box center [1014, 292] width 21 height 41
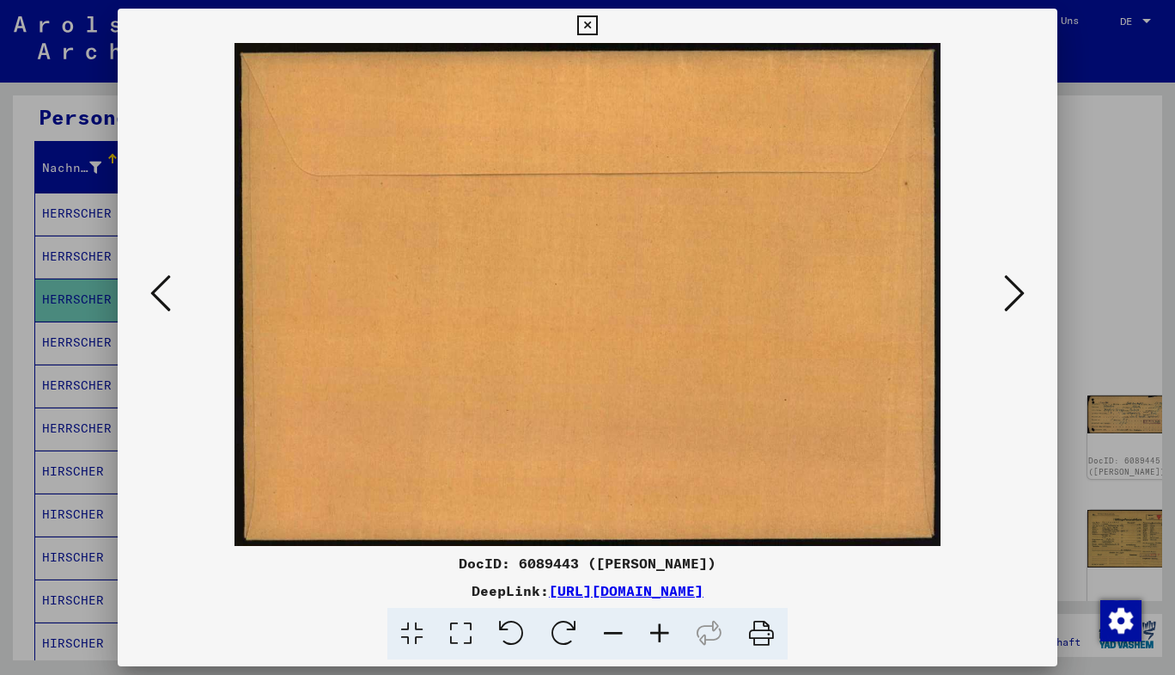
click at [1011, 290] on icon at bounding box center [1014, 292] width 21 height 41
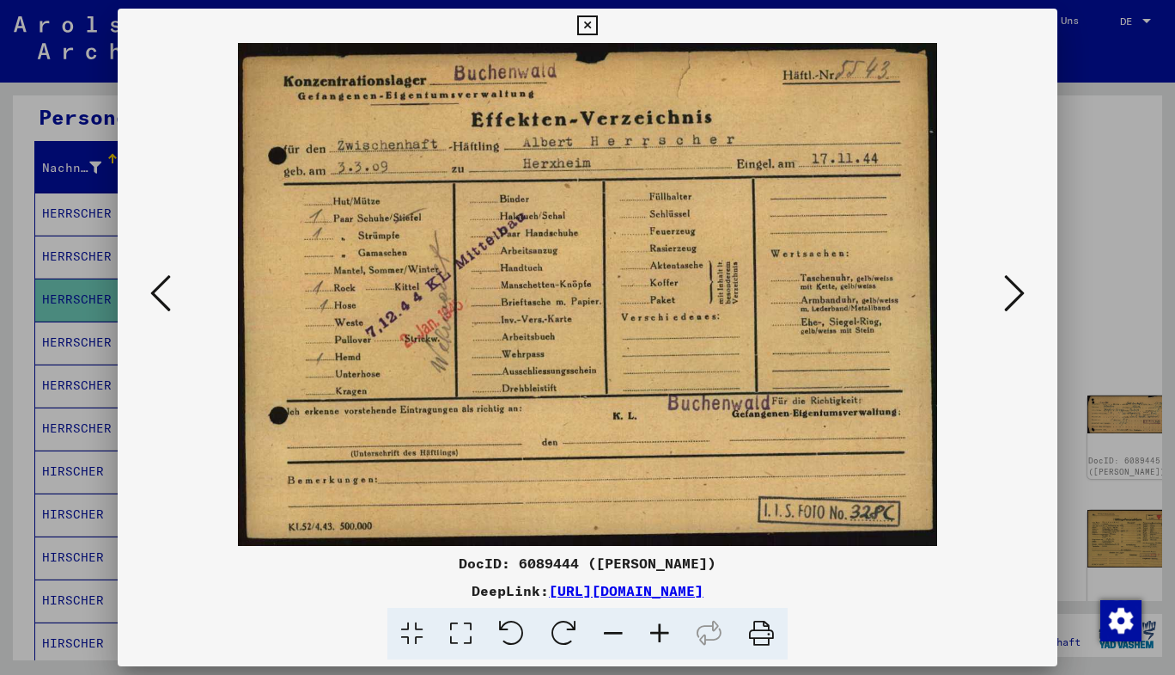
click at [1011, 290] on icon at bounding box center [1014, 292] width 21 height 41
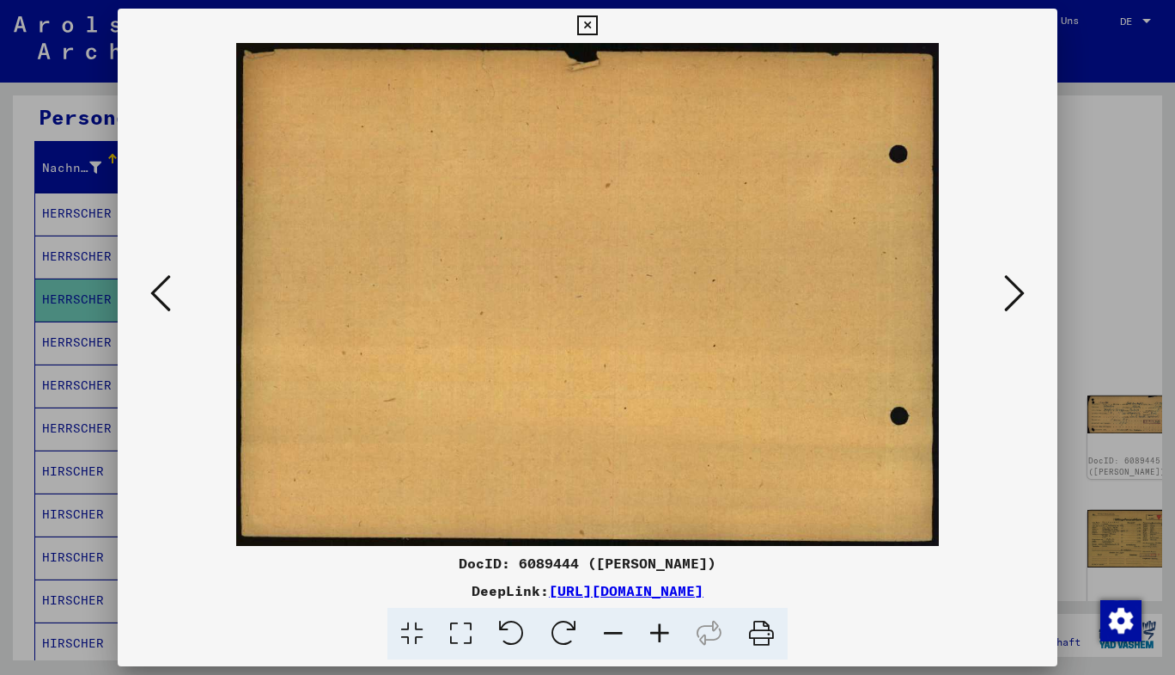
click at [156, 302] on icon at bounding box center [160, 292] width 21 height 41
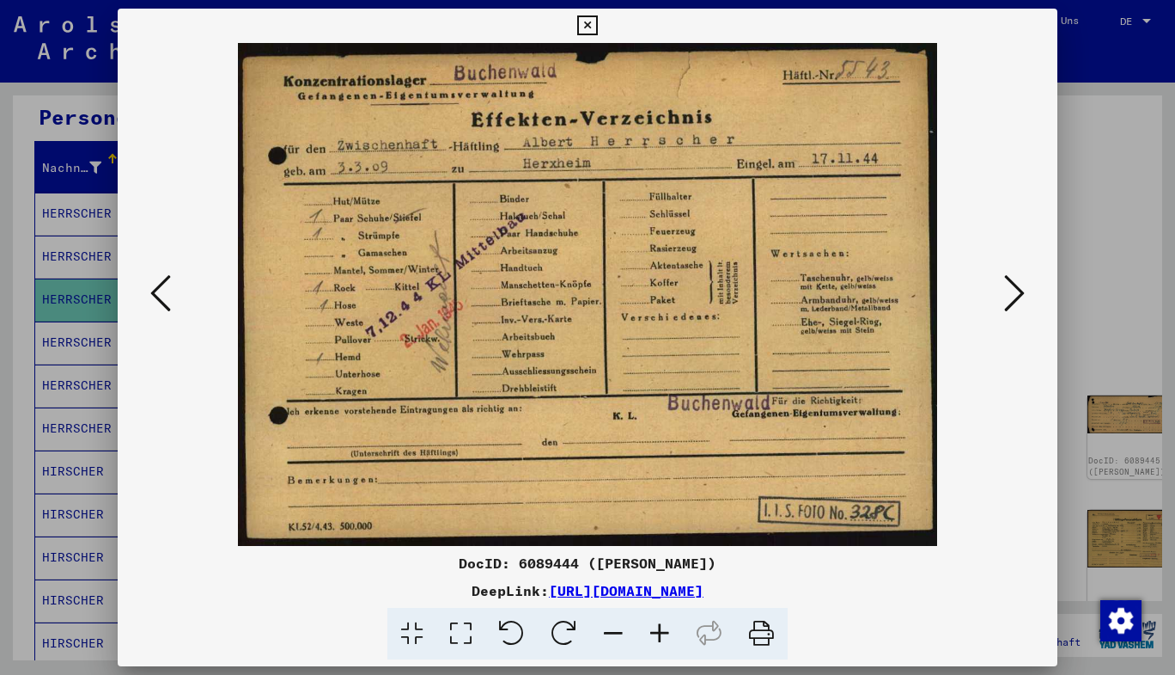
click at [1012, 289] on icon at bounding box center [1014, 292] width 21 height 41
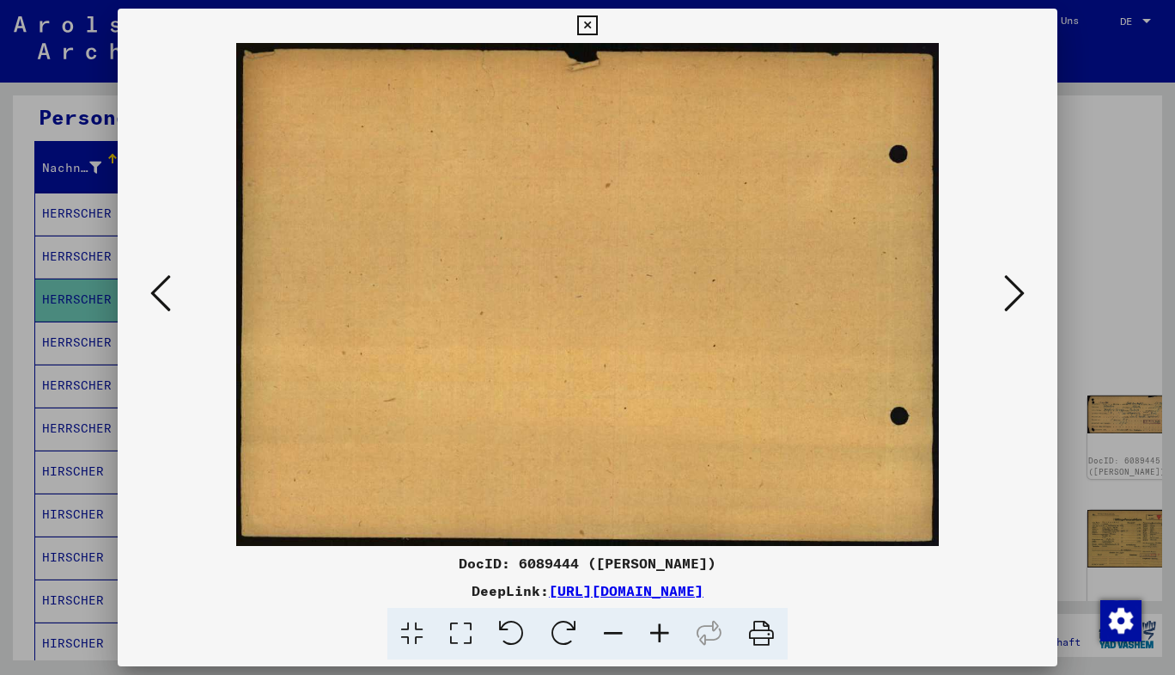
click at [1012, 289] on icon at bounding box center [1014, 292] width 21 height 41
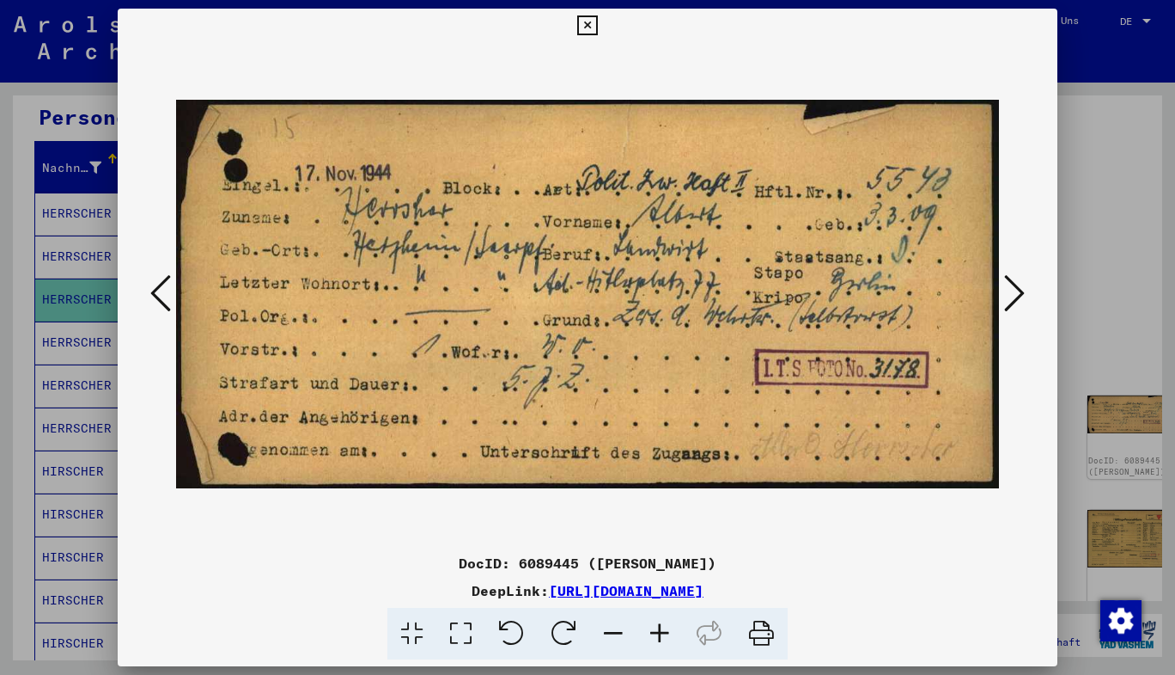
click at [1016, 296] on icon at bounding box center [1014, 292] width 21 height 41
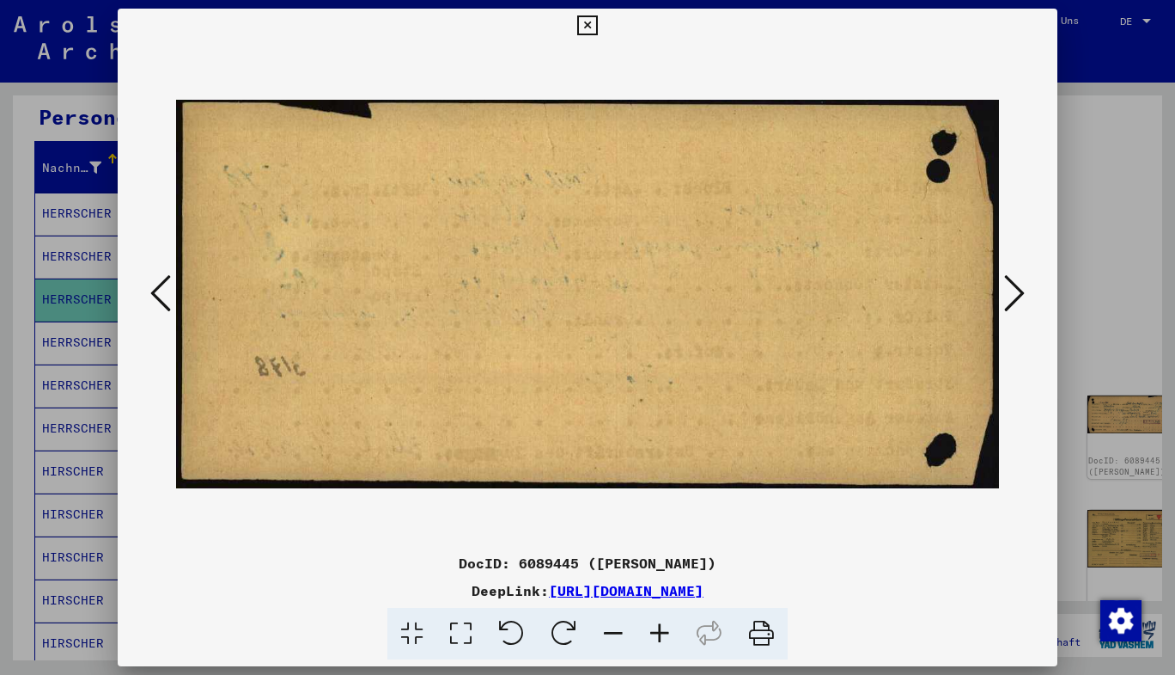
click at [1016, 296] on icon at bounding box center [1014, 292] width 21 height 41
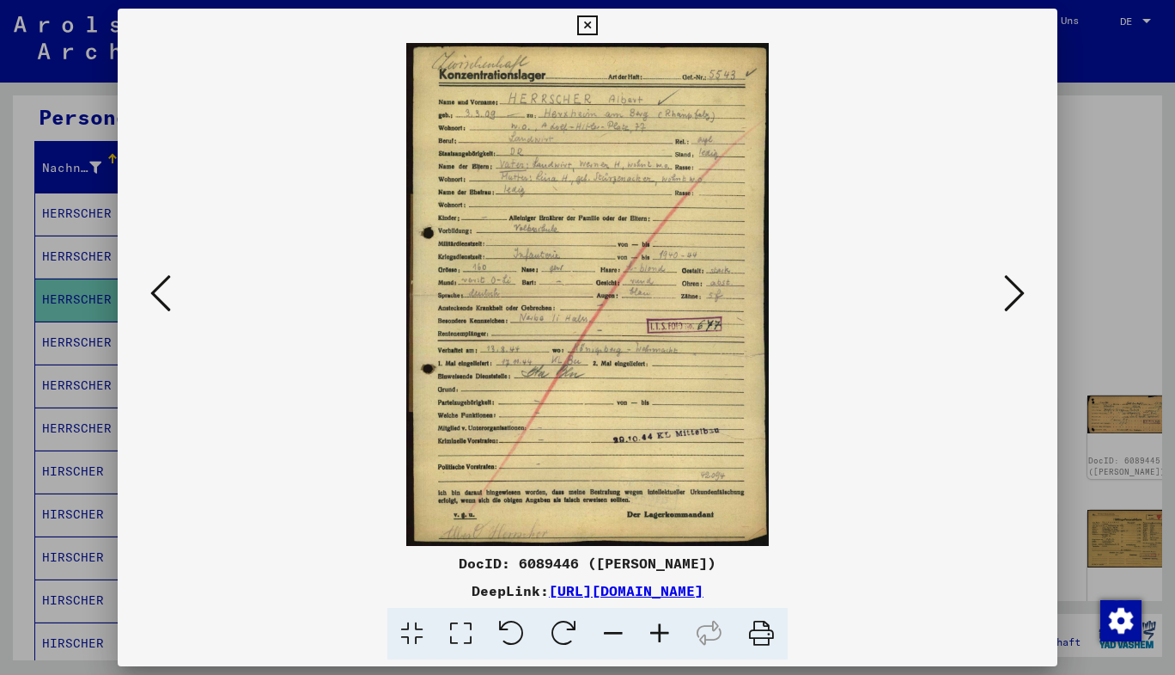
click at [1020, 292] on icon at bounding box center [1014, 292] width 21 height 41
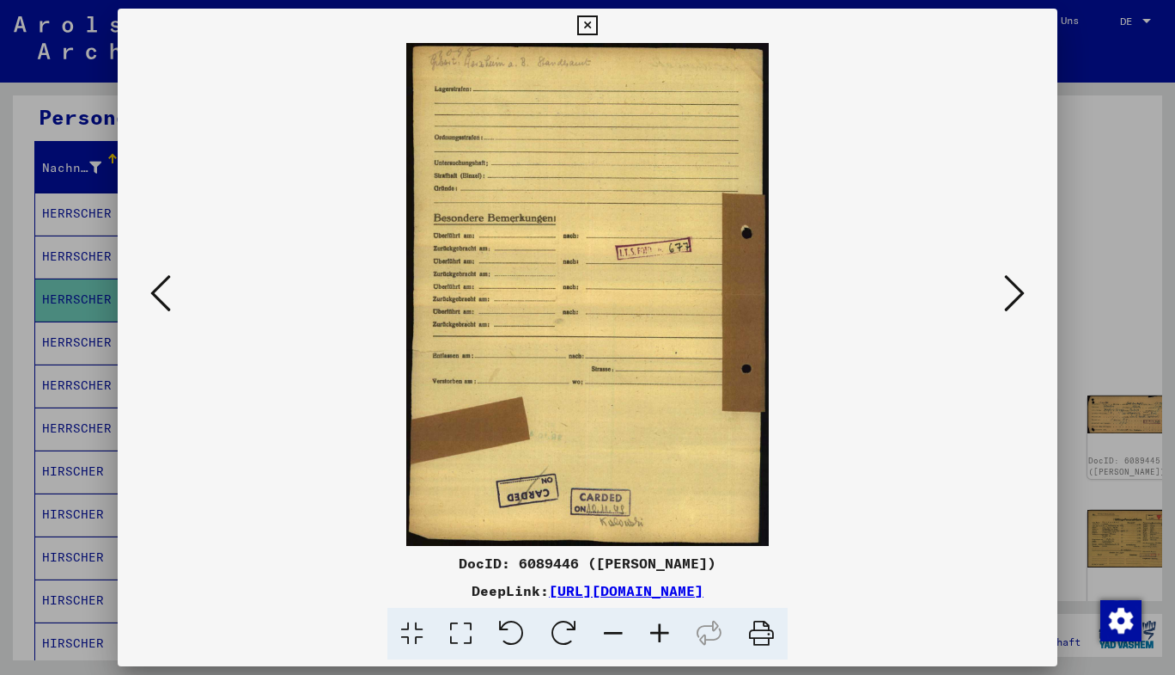
click at [1020, 292] on icon at bounding box center [1014, 292] width 21 height 41
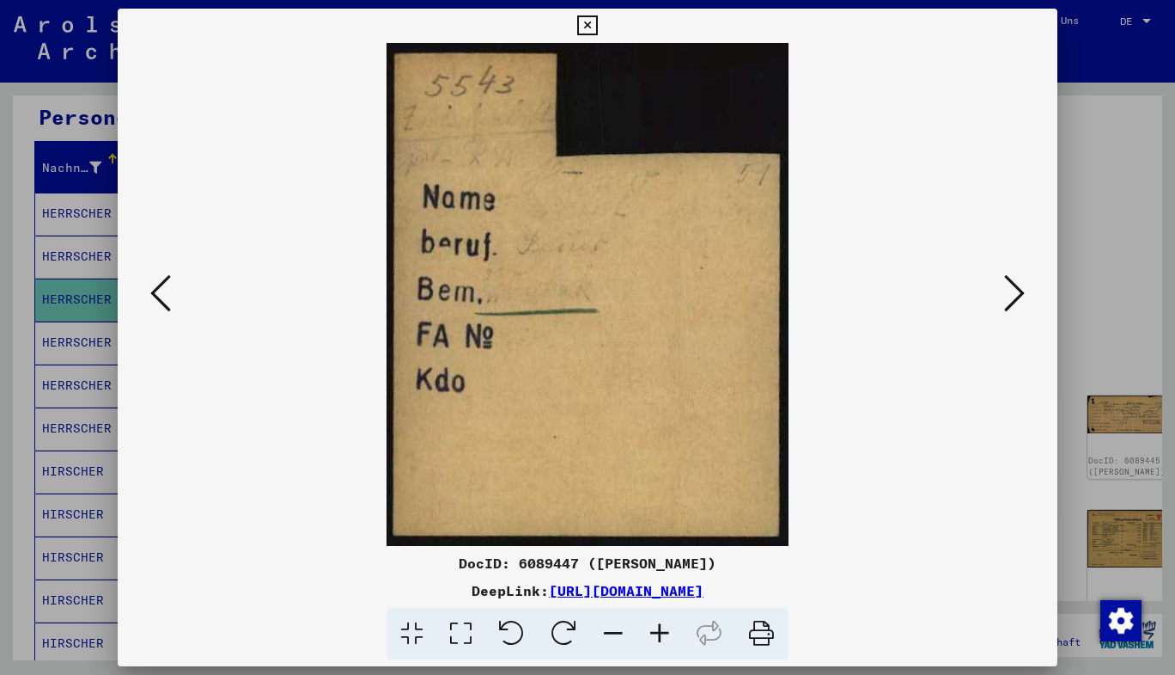
click at [1020, 292] on icon at bounding box center [1014, 292] width 21 height 41
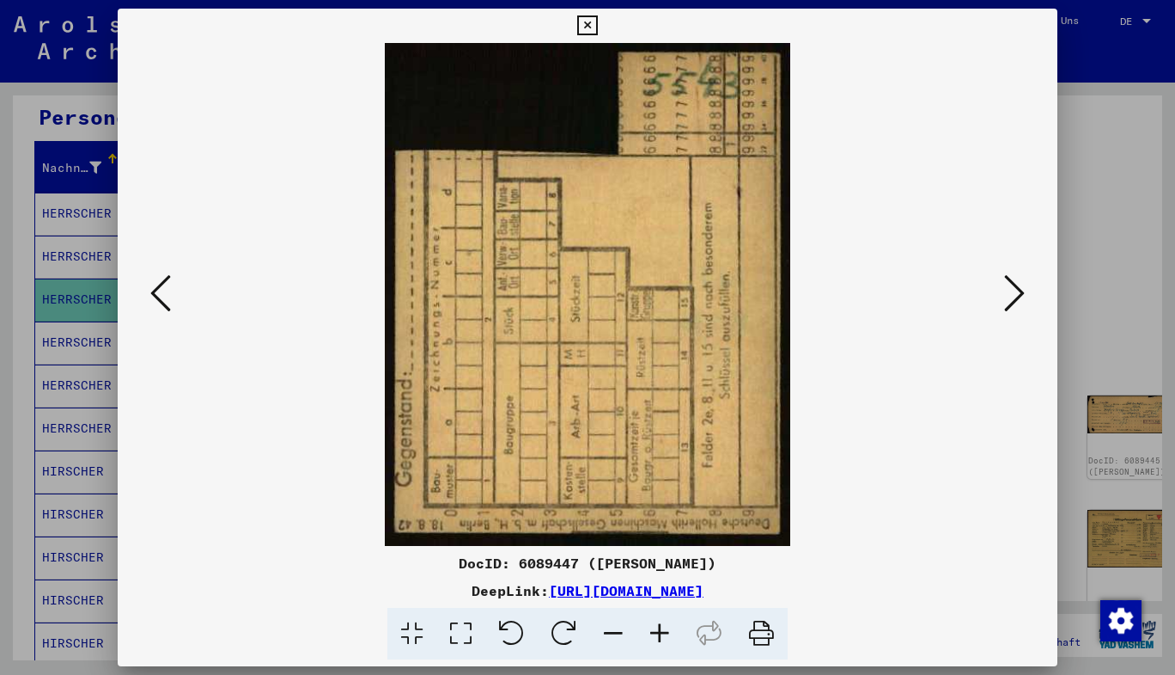
click at [1016, 290] on icon at bounding box center [1014, 292] width 21 height 41
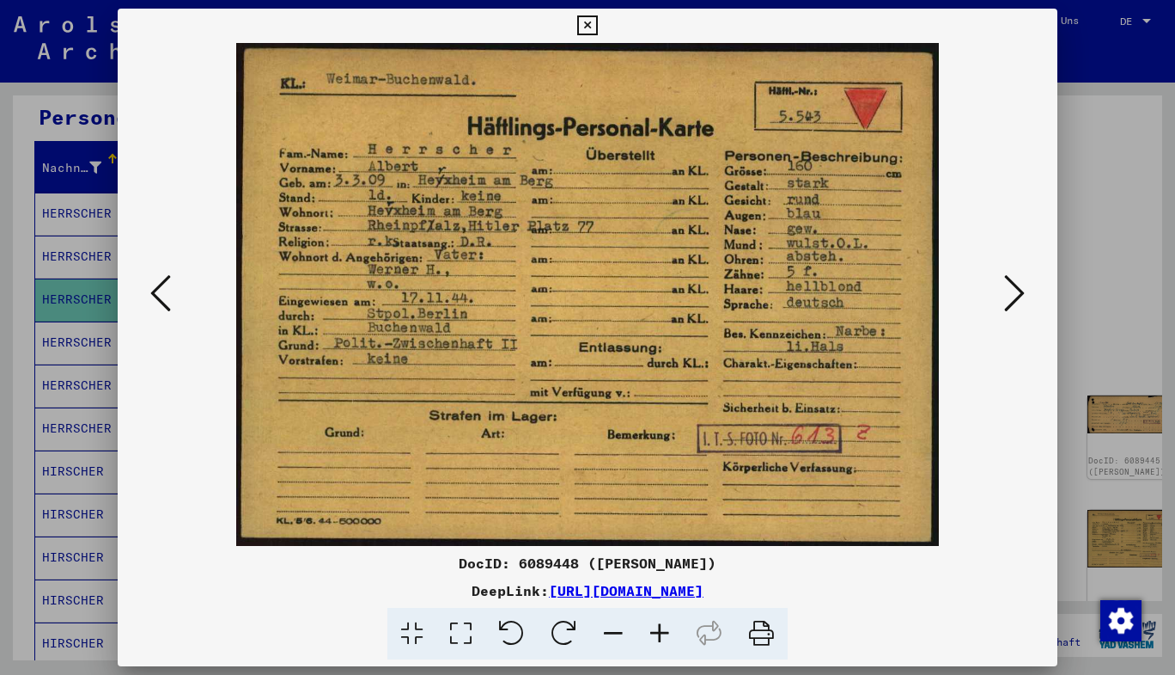
click at [1016, 290] on icon at bounding box center [1014, 292] width 21 height 41
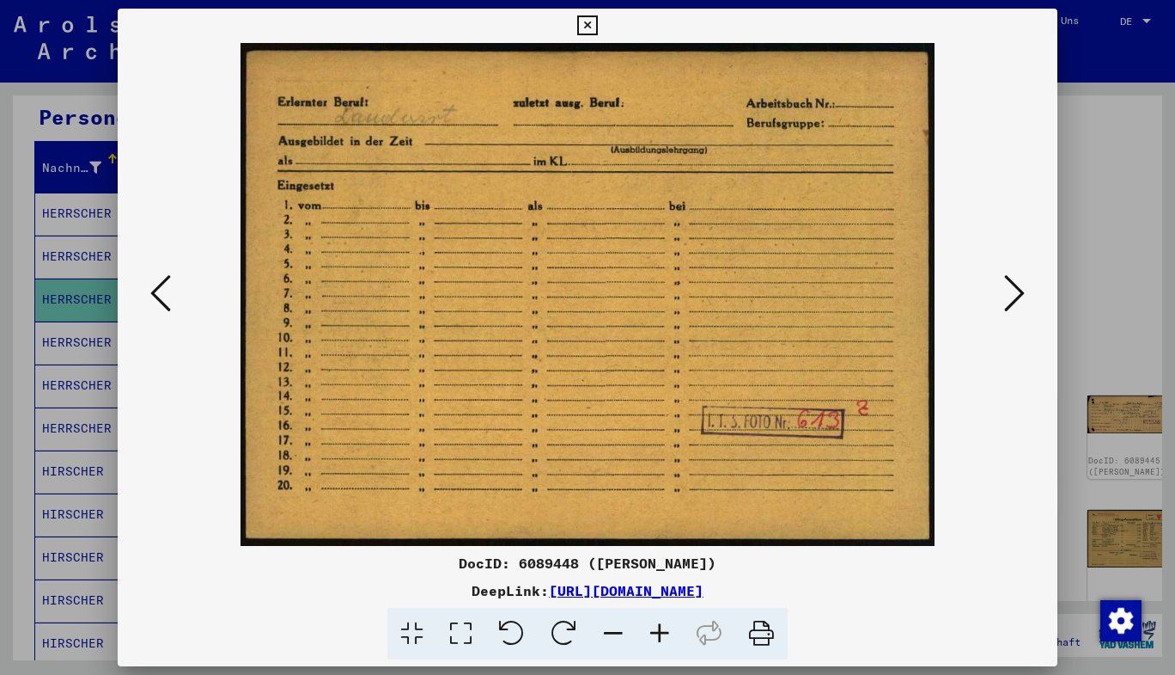
click at [1016, 290] on icon at bounding box center [1014, 292] width 21 height 41
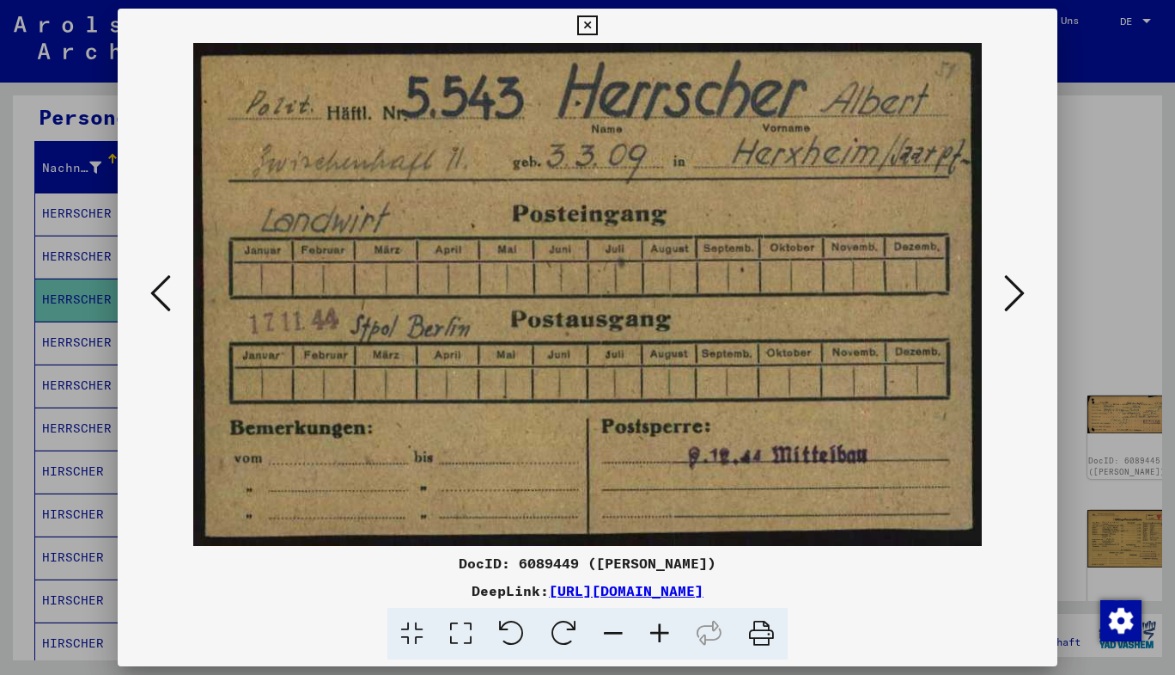
click at [157, 284] on icon at bounding box center [160, 292] width 21 height 41
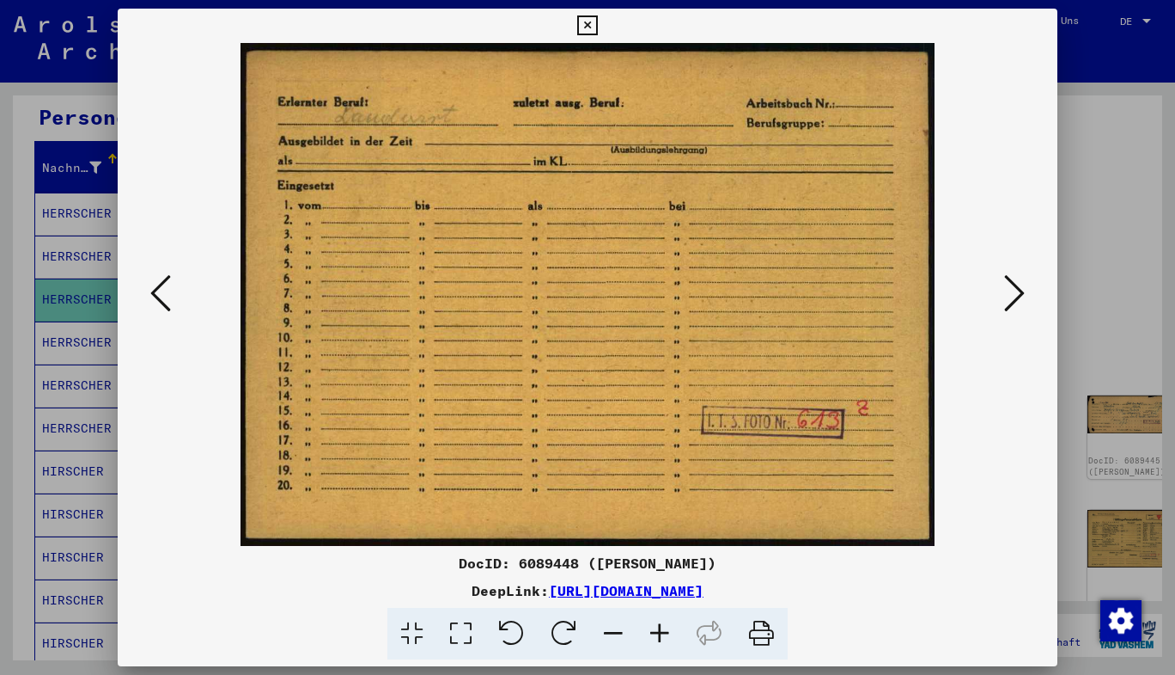
click at [1016, 301] on icon at bounding box center [1014, 292] width 21 height 41
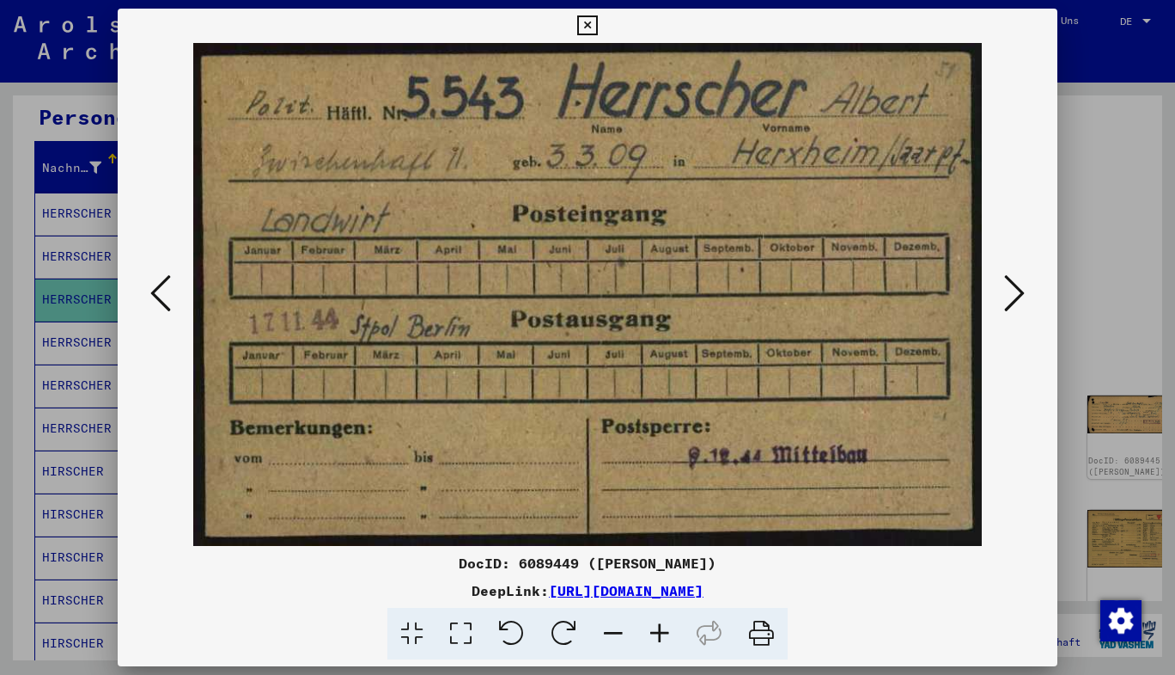
click at [1010, 291] on icon at bounding box center [1014, 292] width 21 height 41
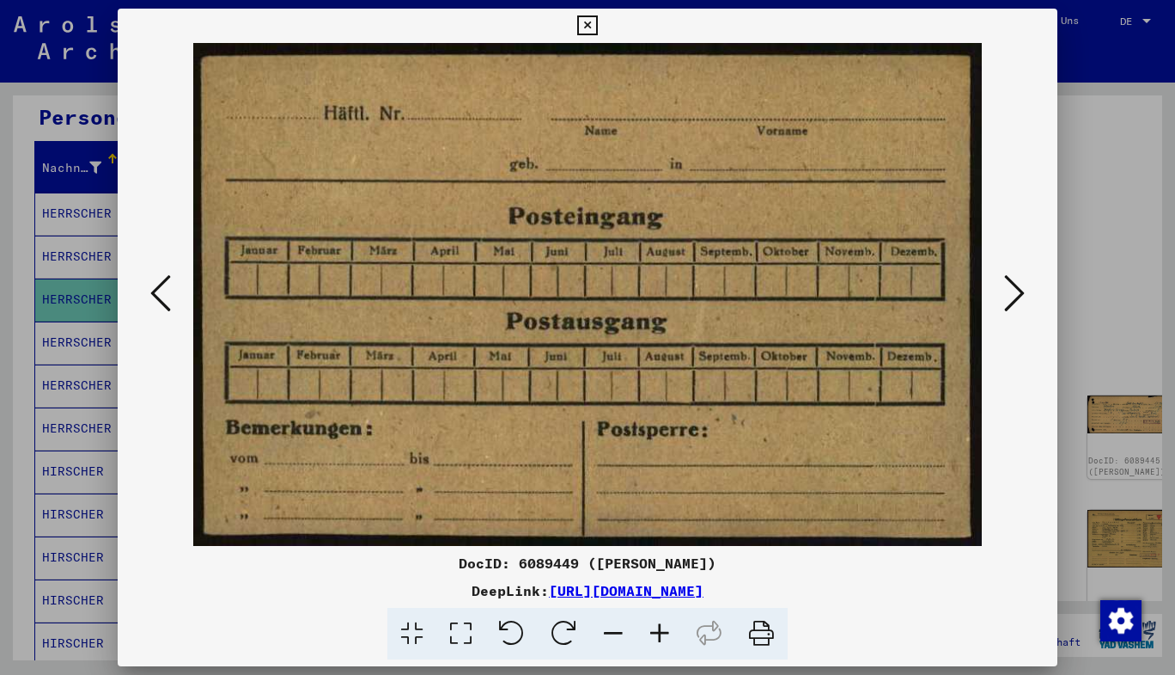
click at [1010, 291] on icon at bounding box center [1014, 292] width 21 height 41
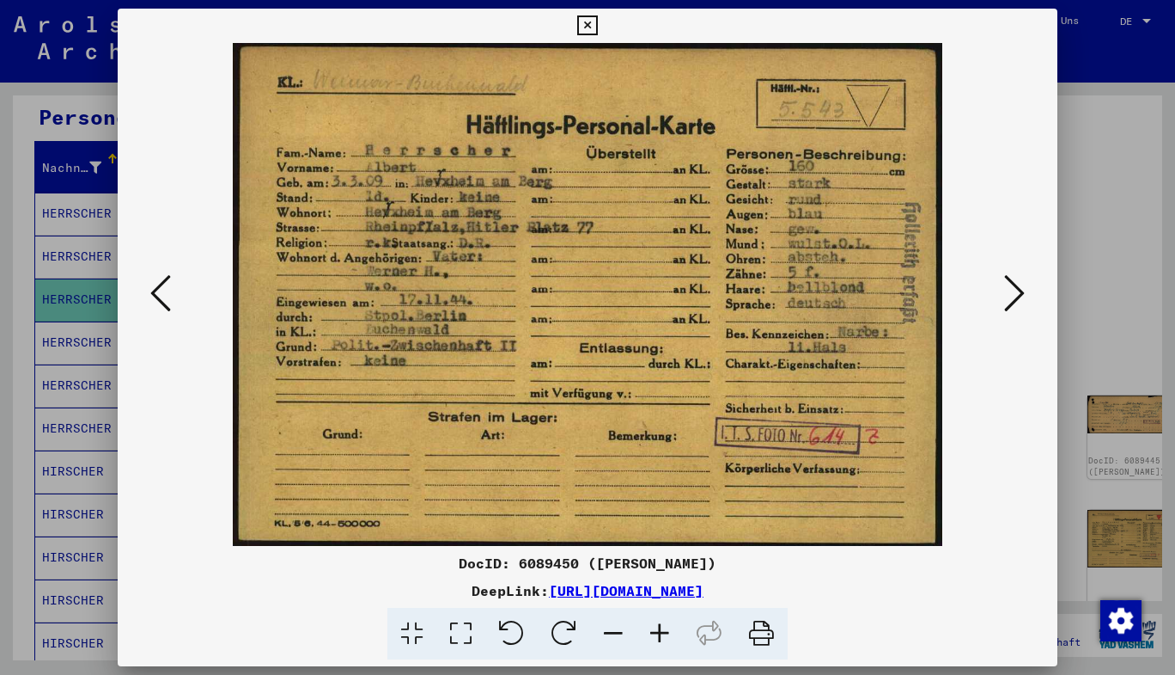
click at [1012, 297] on icon at bounding box center [1014, 292] width 21 height 41
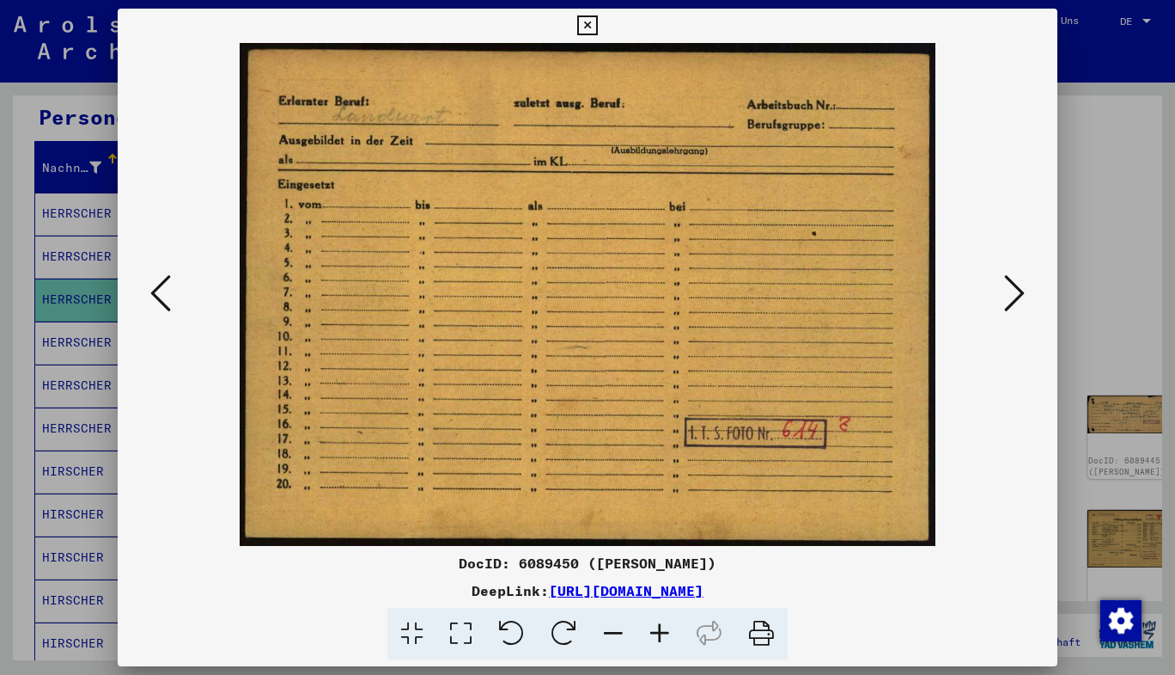
click at [1012, 297] on icon at bounding box center [1014, 292] width 21 height 41
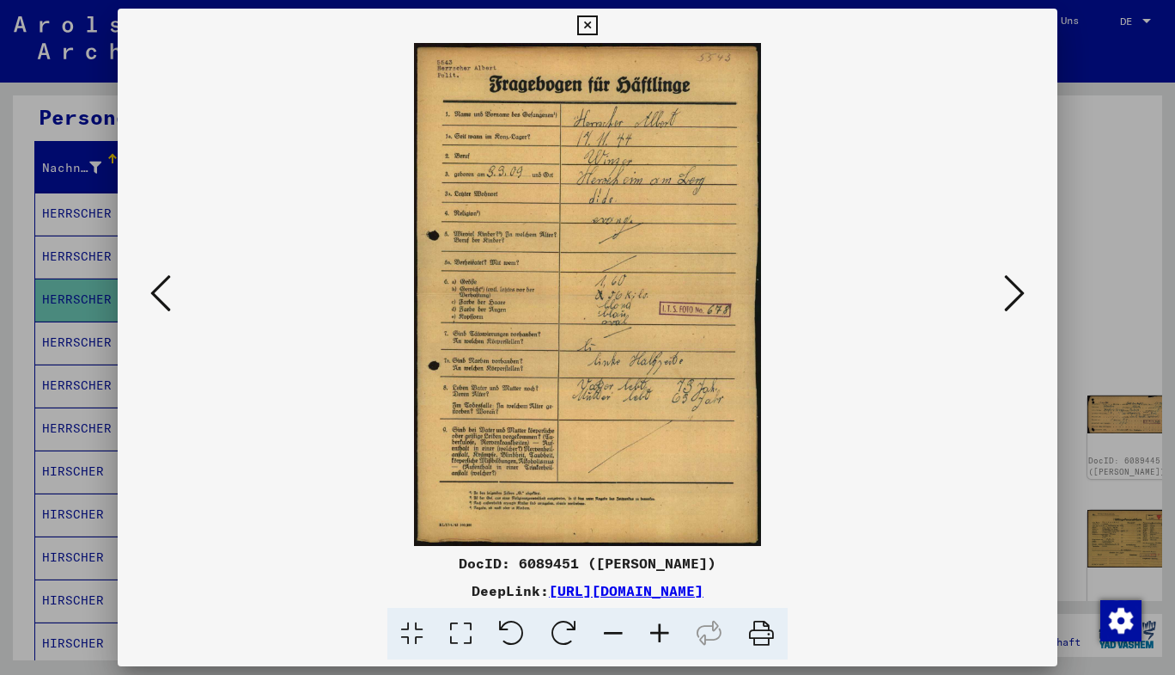
click at [1017, 290] on icon at bounding box center [1014, 292] width 21 height 41
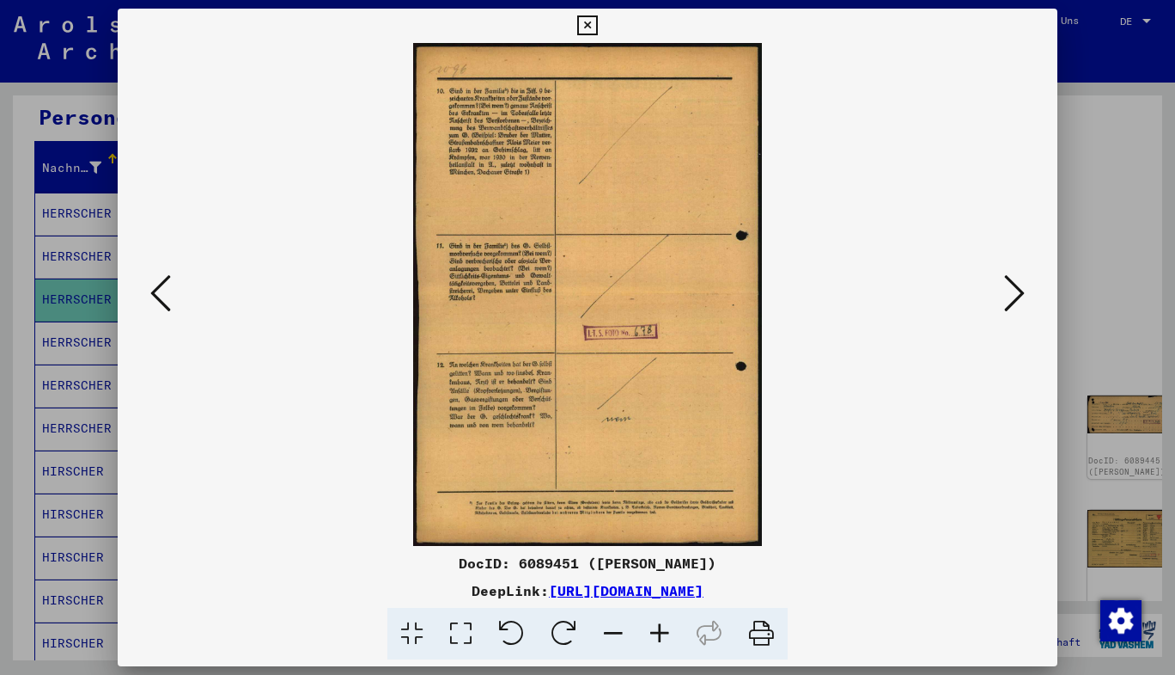
click at [1015, 290] on icon at bounding box center [1014, 292] width 21 height 41
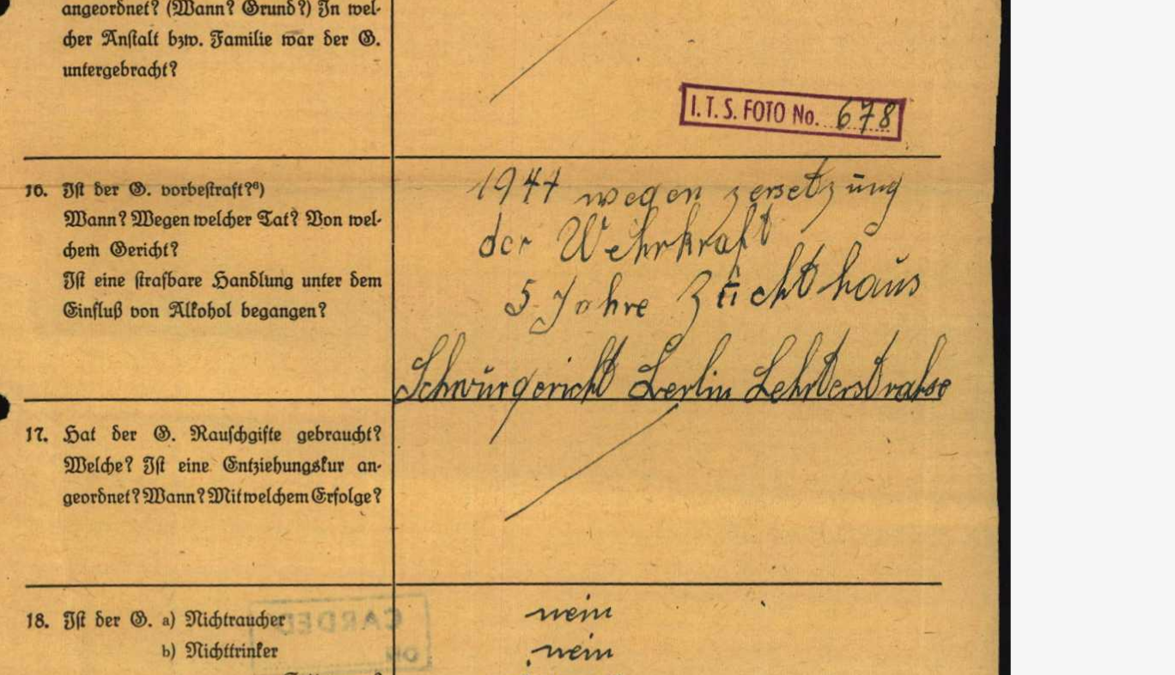
click at [766, 304] on img at bounding box center [587, 294] width 823 height 503
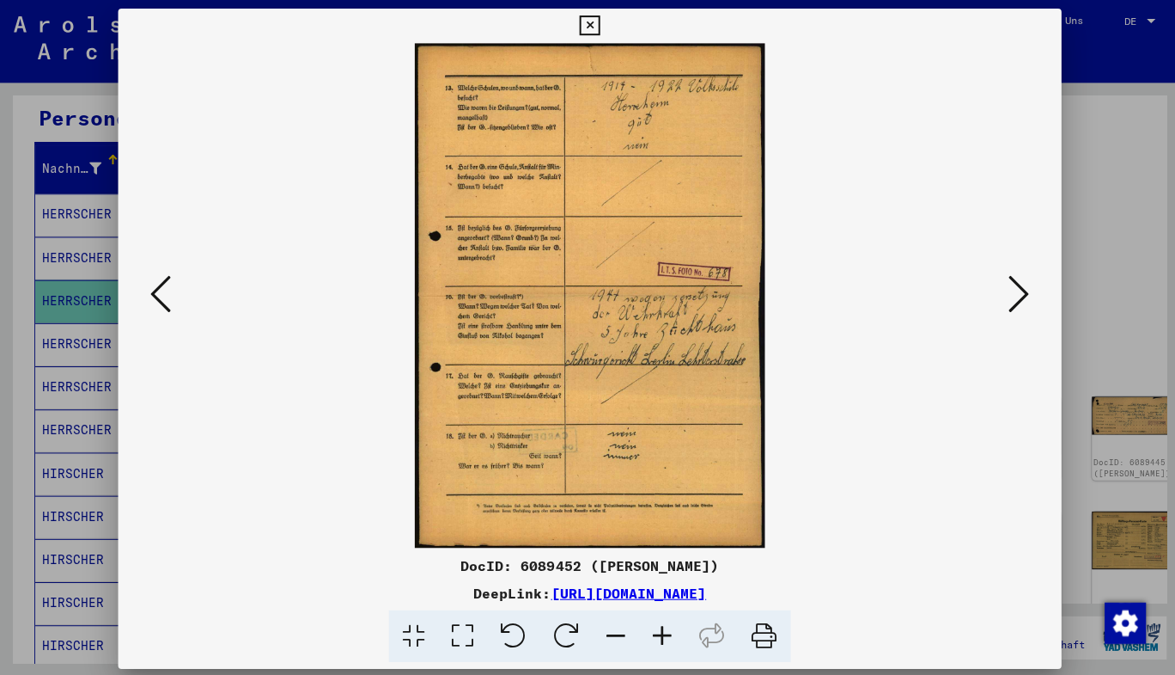
click at [1009, 292] on icon at bounding box center [1014, 292] width 21 height 41
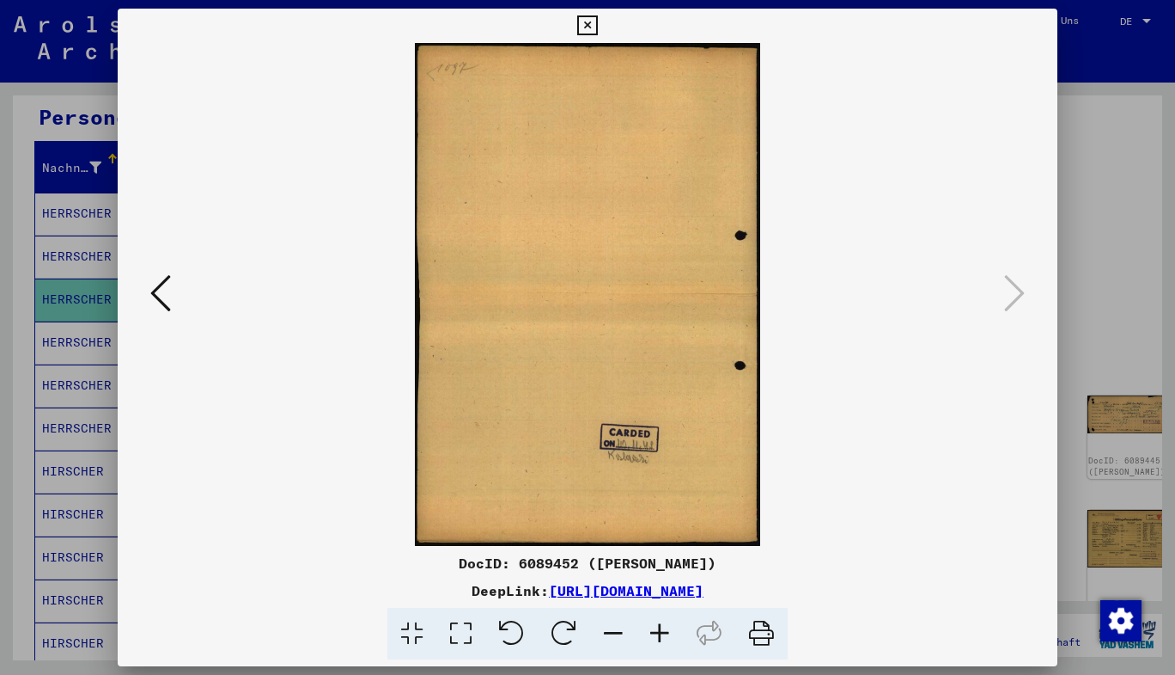
click at [590, 24] on icon at bounding box center [587, 25] width 20 height 21
